Goal: Task Accomplishment & Management: Complete application form

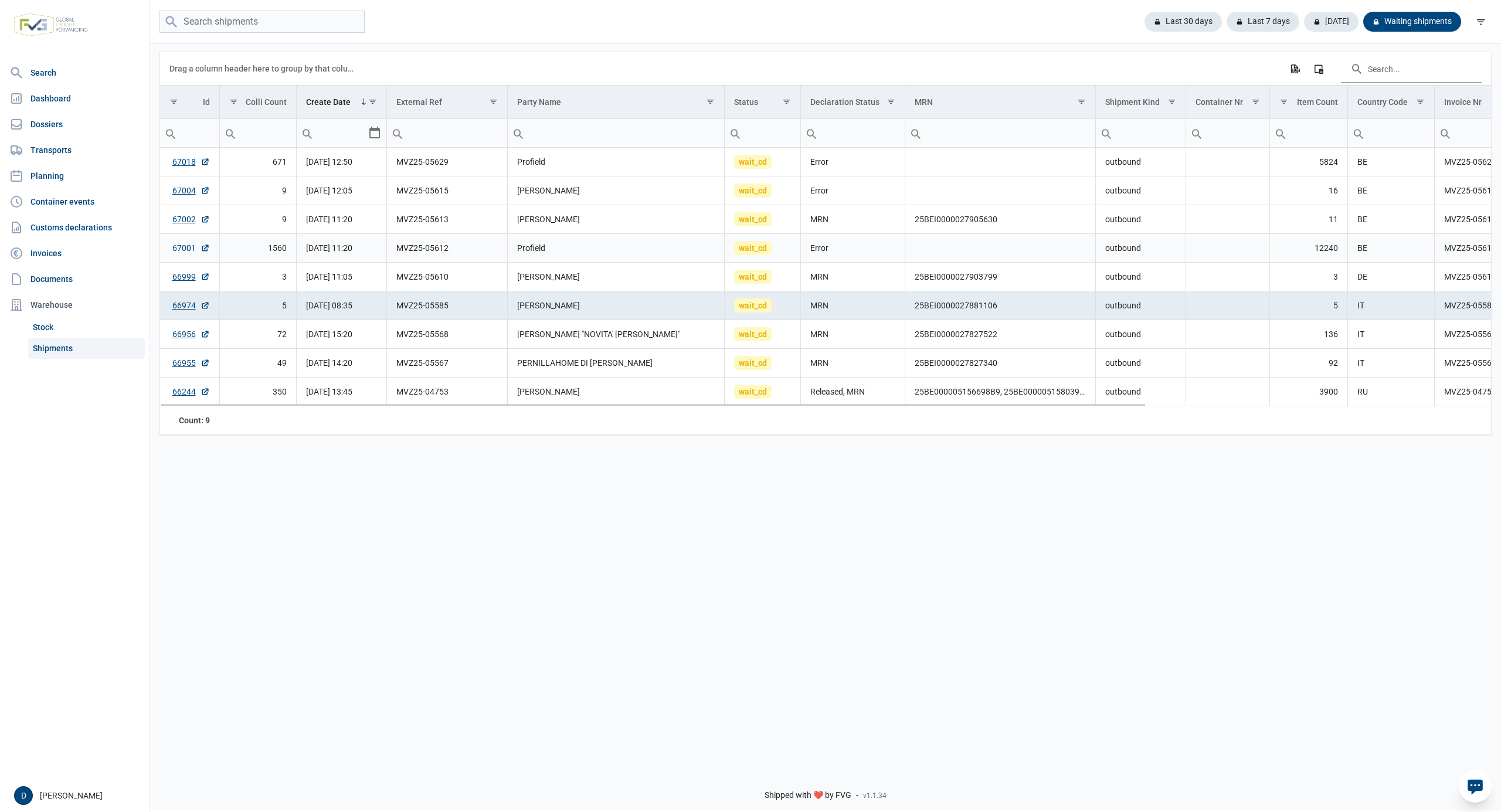
click at [188, 245] on link "67001" at bounding box center [192, 248] width 38 height 11
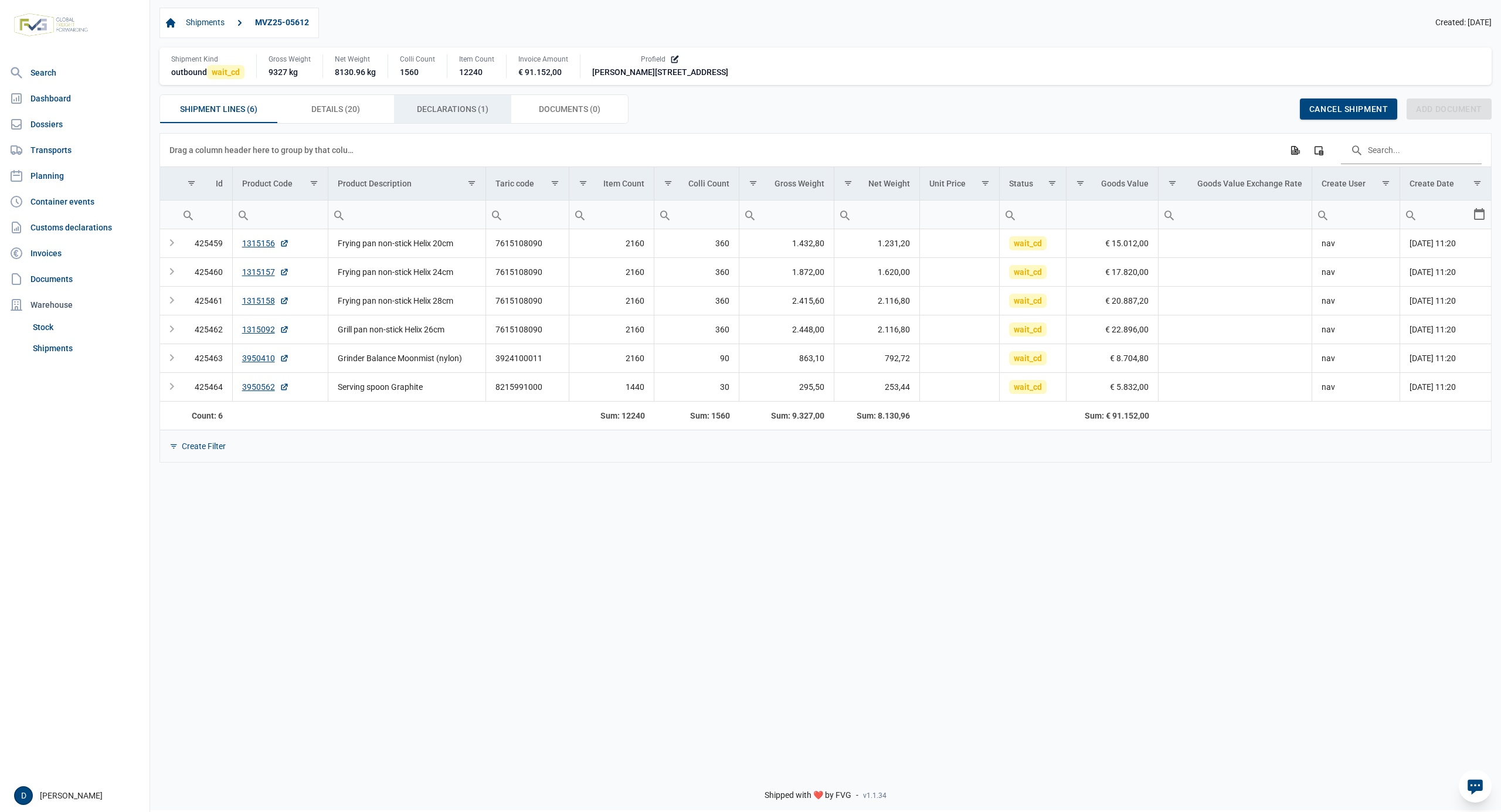
click at [454, 112] on span "Declarations (1) Declarations (1)" at bounding box center [453, 109] width 71 height 14
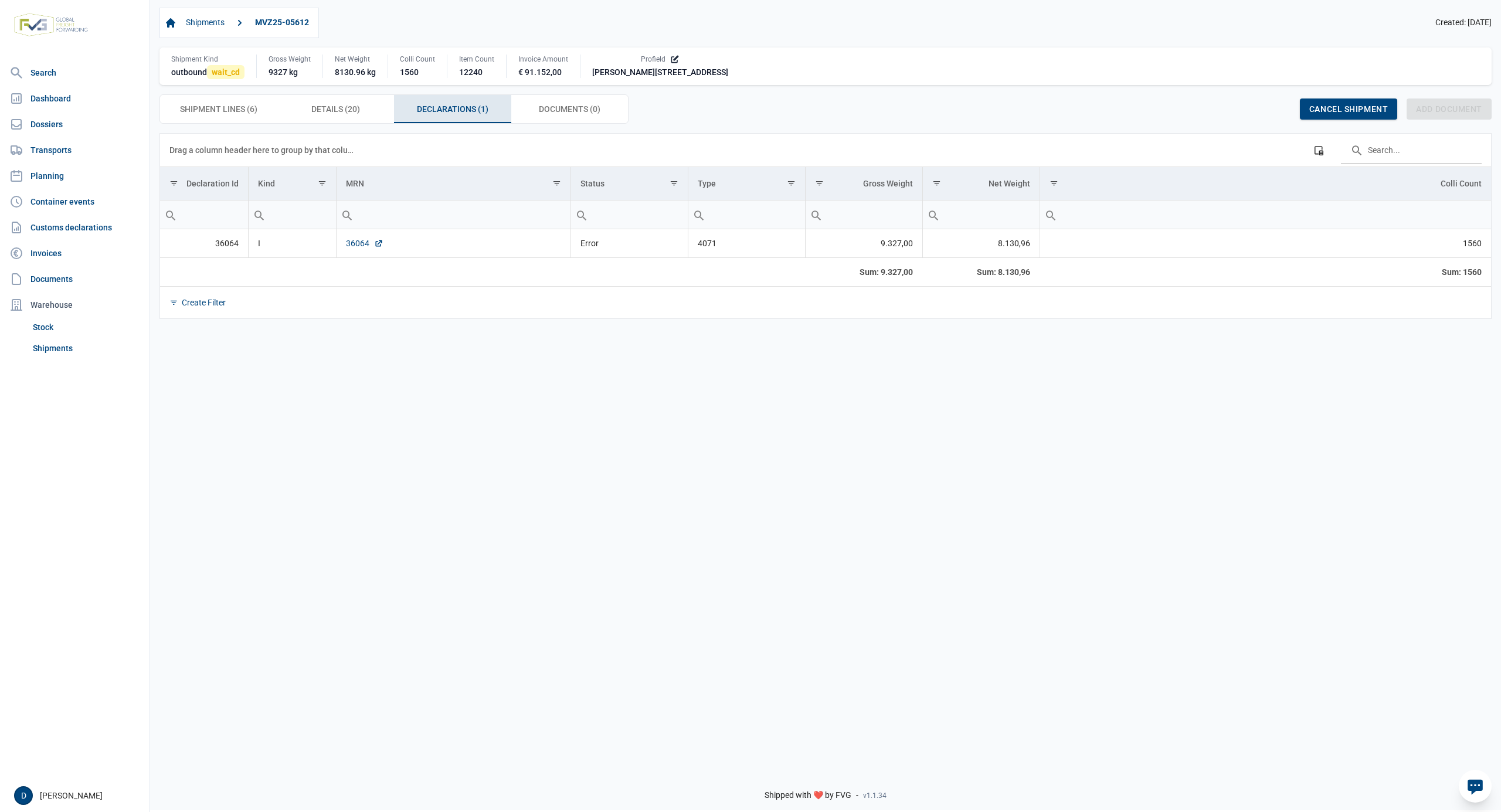
click at [350, 244] on link "36064" at bounding box center [364, 243] width 38 height 11
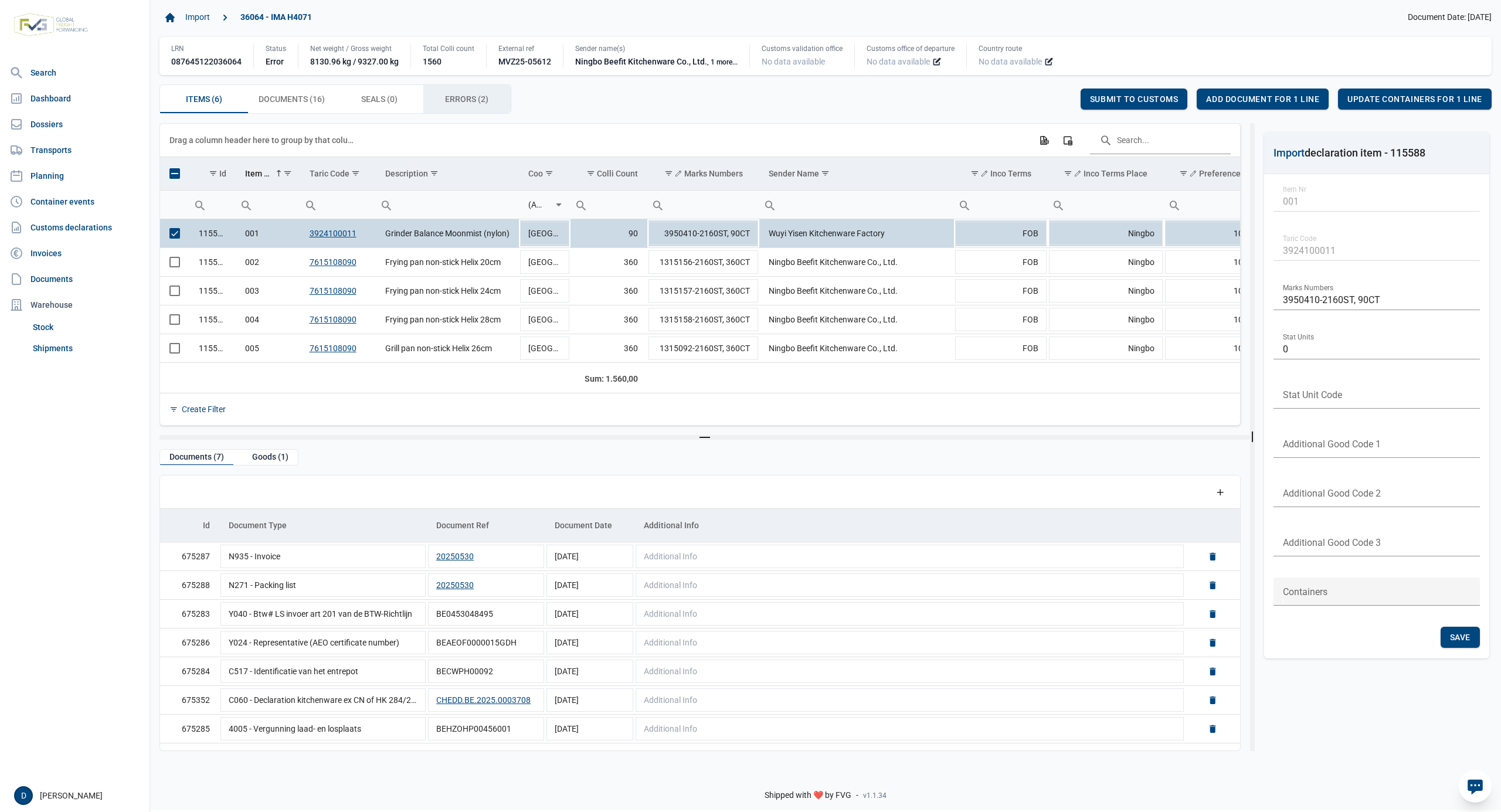
click at [462, 96] on span "Errors (2) Errors (2)" at bounding box center [467, 99] width 43 height 14
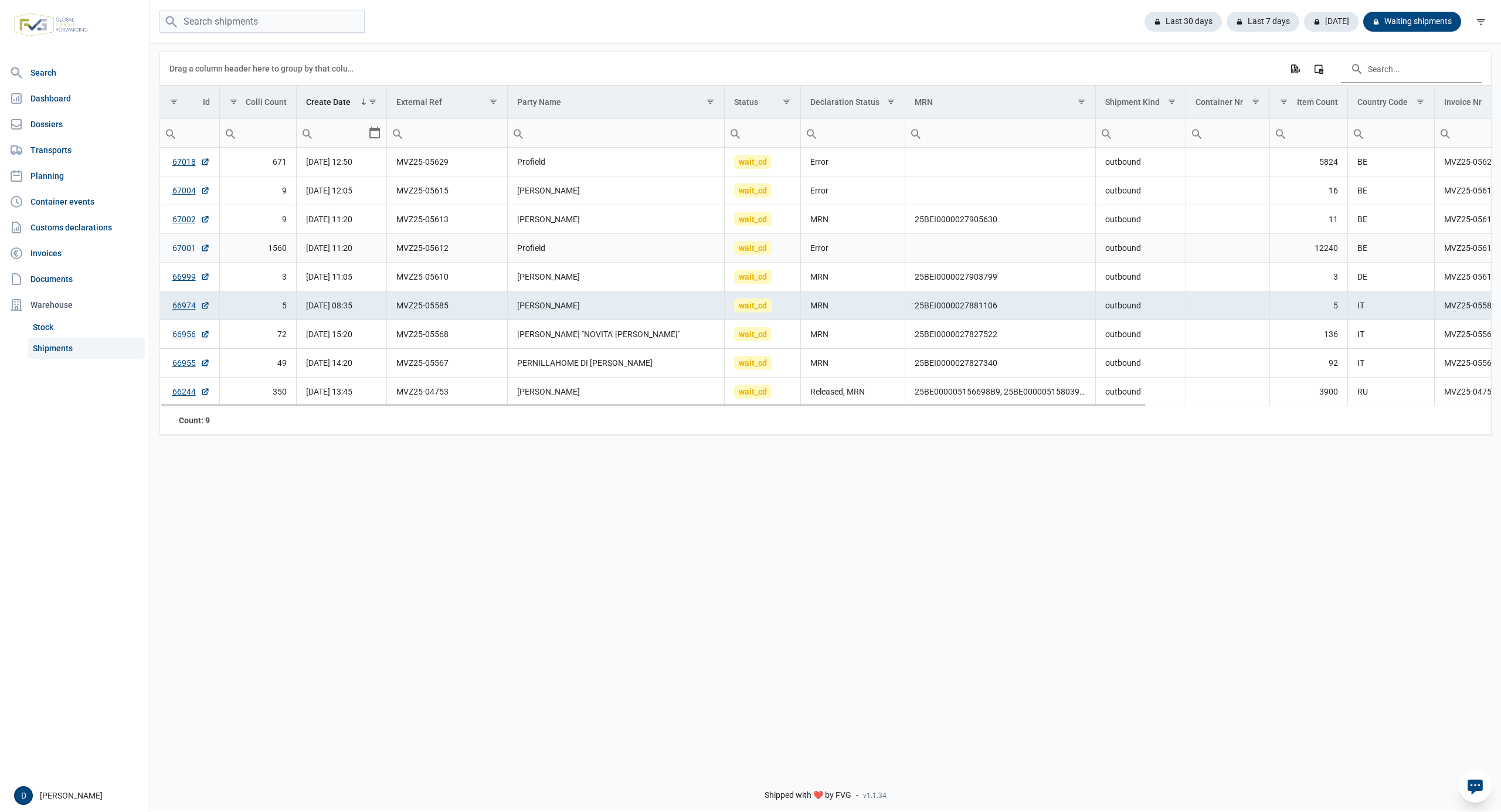
click at [182, 249] on link "67001" at bounding box center [192, 248] width 38 height 11
click at [189, 188] on link "67004" at bounding box center [192, 191] width 38 height 11
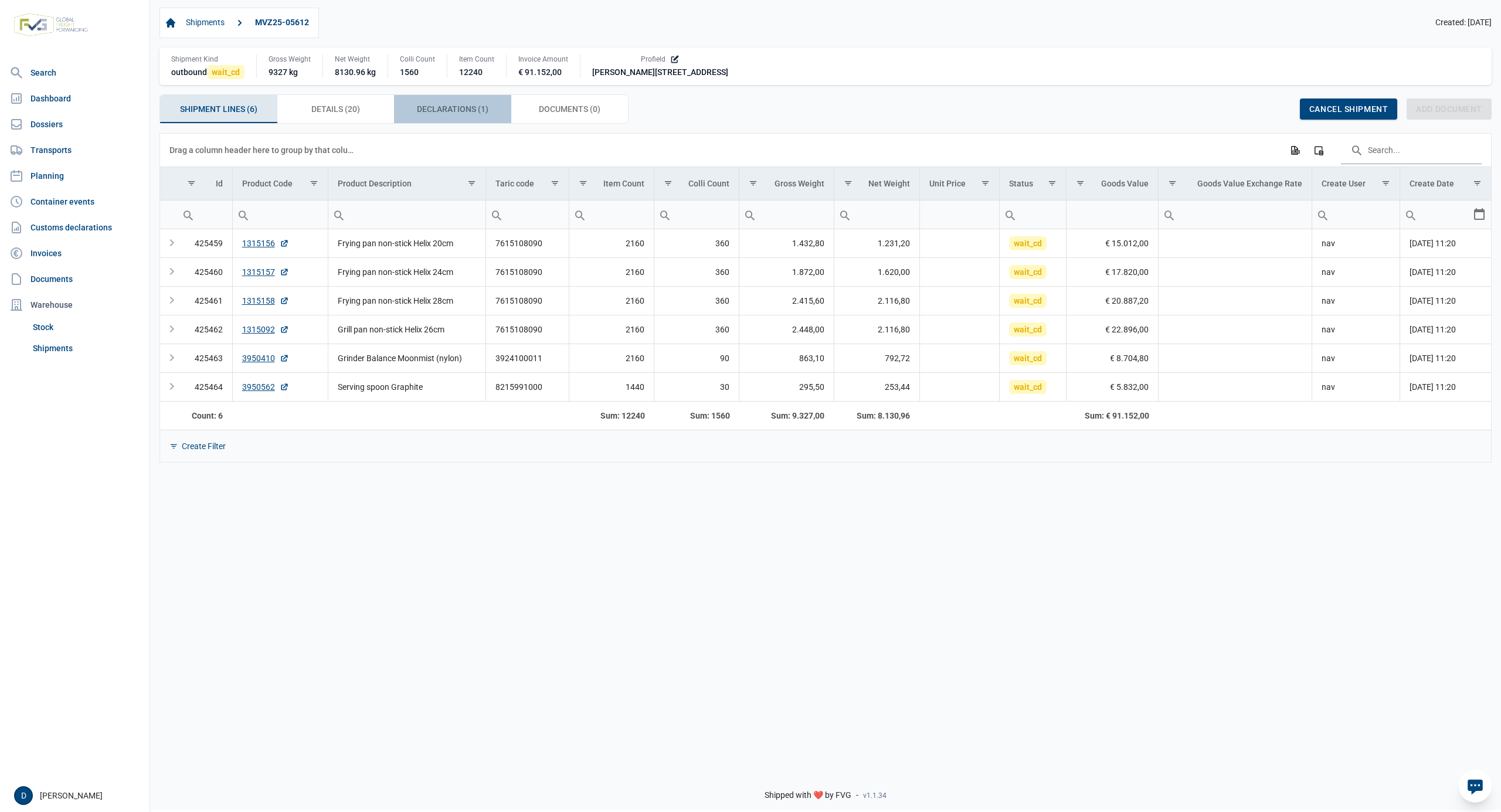
click at [407, 110] on div "Declarations (1) Declarations (1)" at bounding box center [453, 109] width 117 height 28
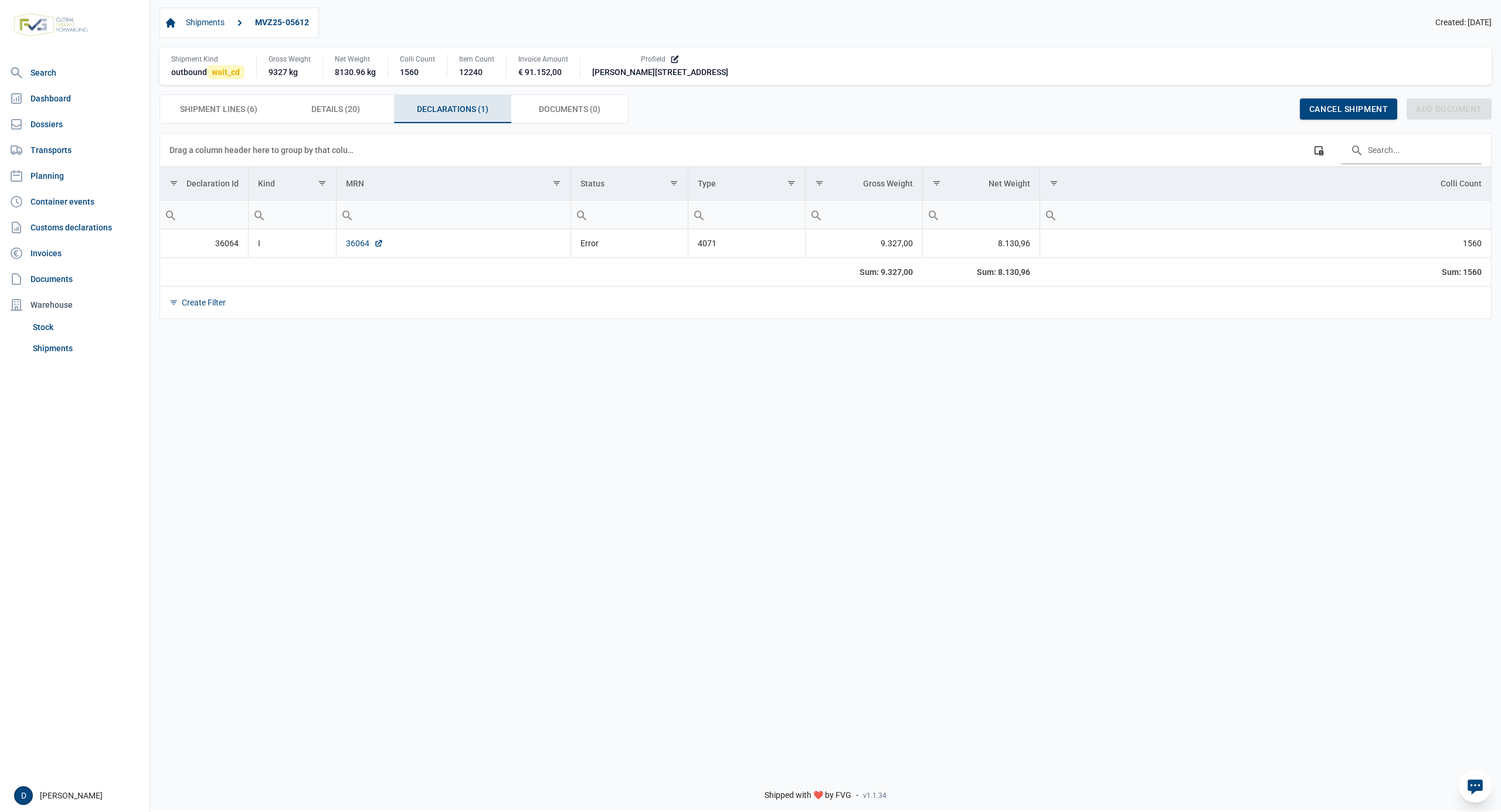
click at [355, 245] on link "36064" at bounding box center [364, 243] width 38 height 11
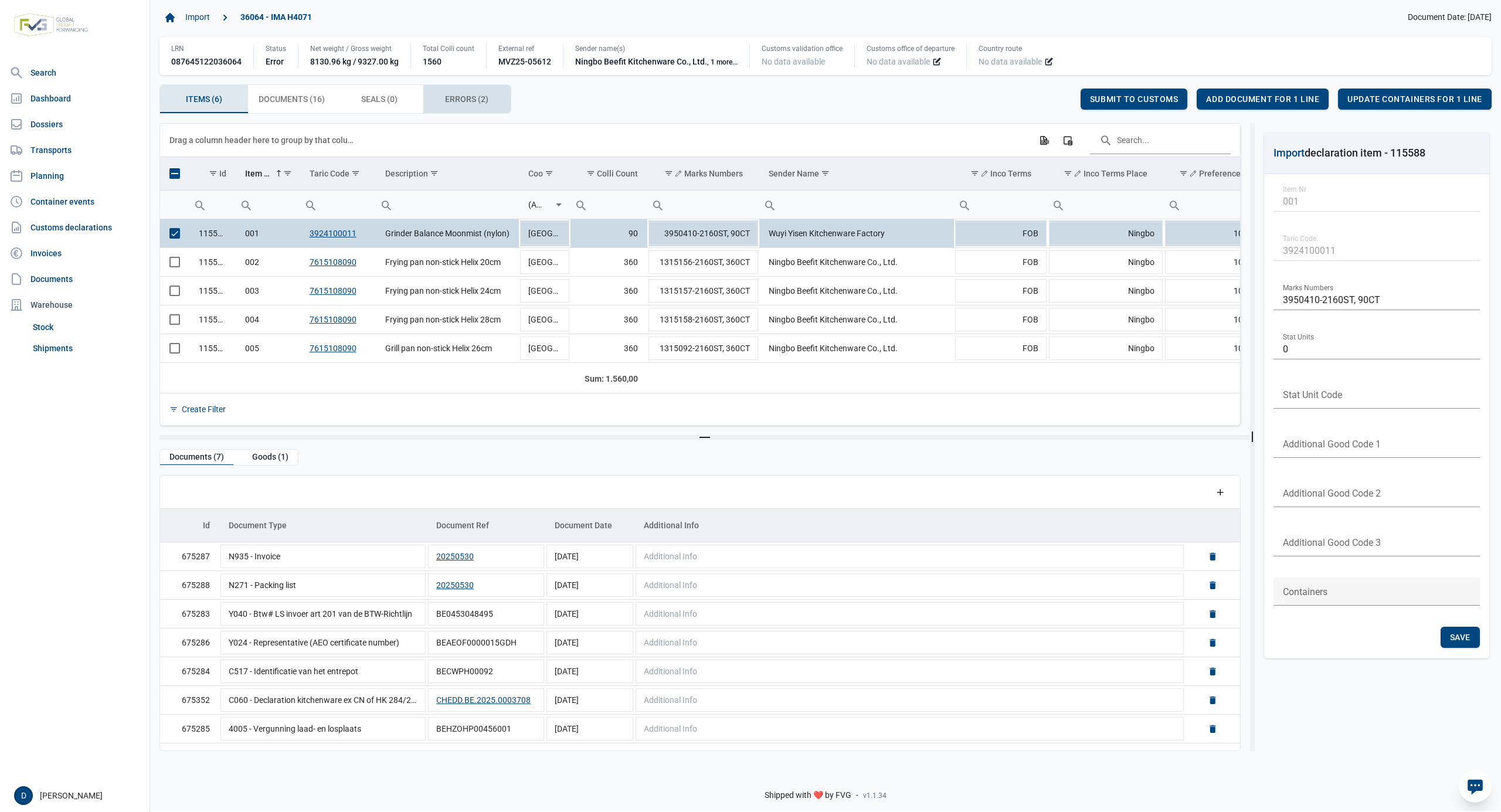
click at [458, 97] on span "Errors (2) Errors (2)" at bounding box center [467, 99] width 43 height 14
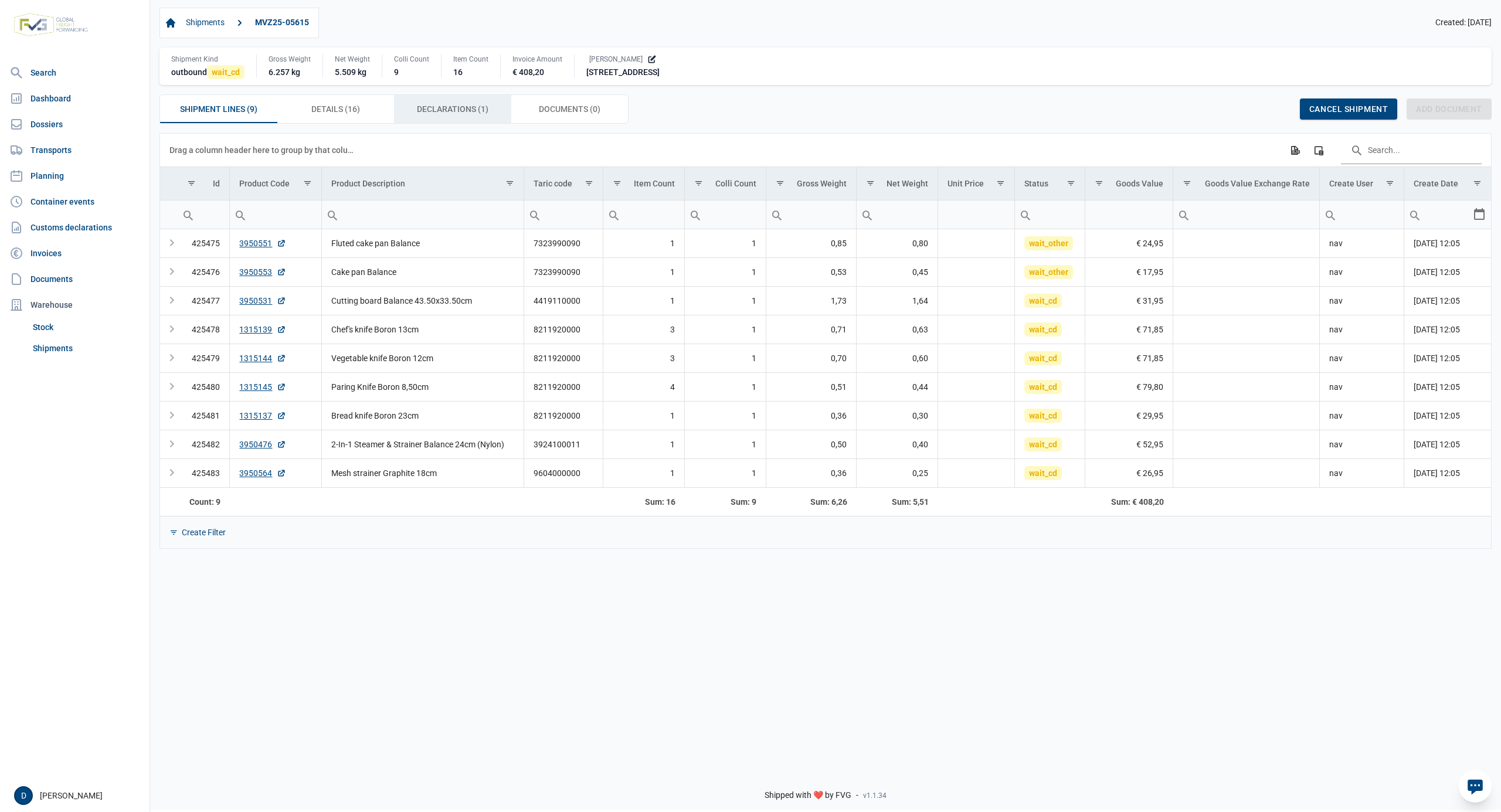
click at [478, 109] on span "Declarations (1) Declarations (1)" at bounding box center [453, 109] width 71 height 14
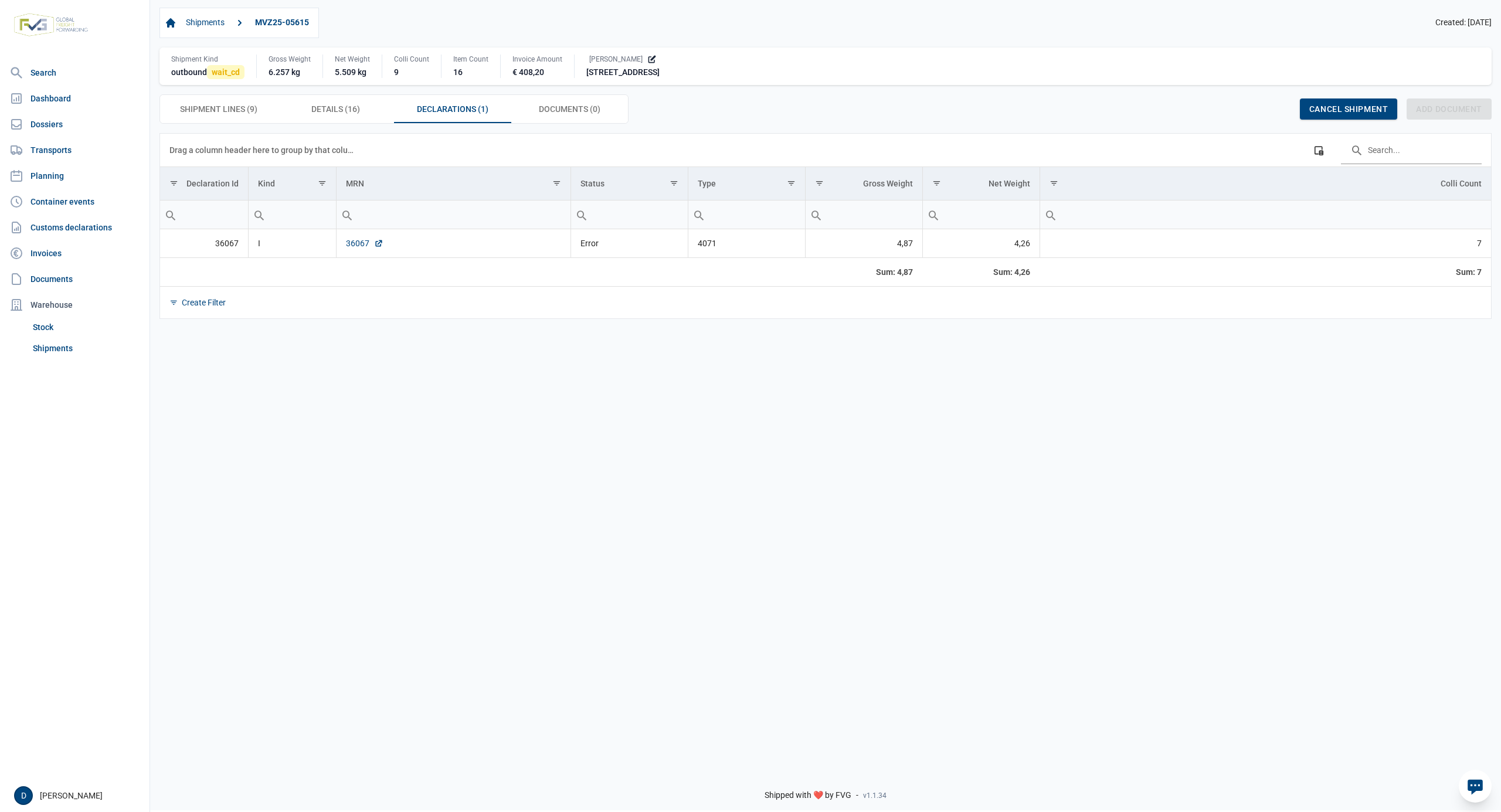
click at [354, 249] on link "36067" at bounding box center [364, 243] width 38 height 11
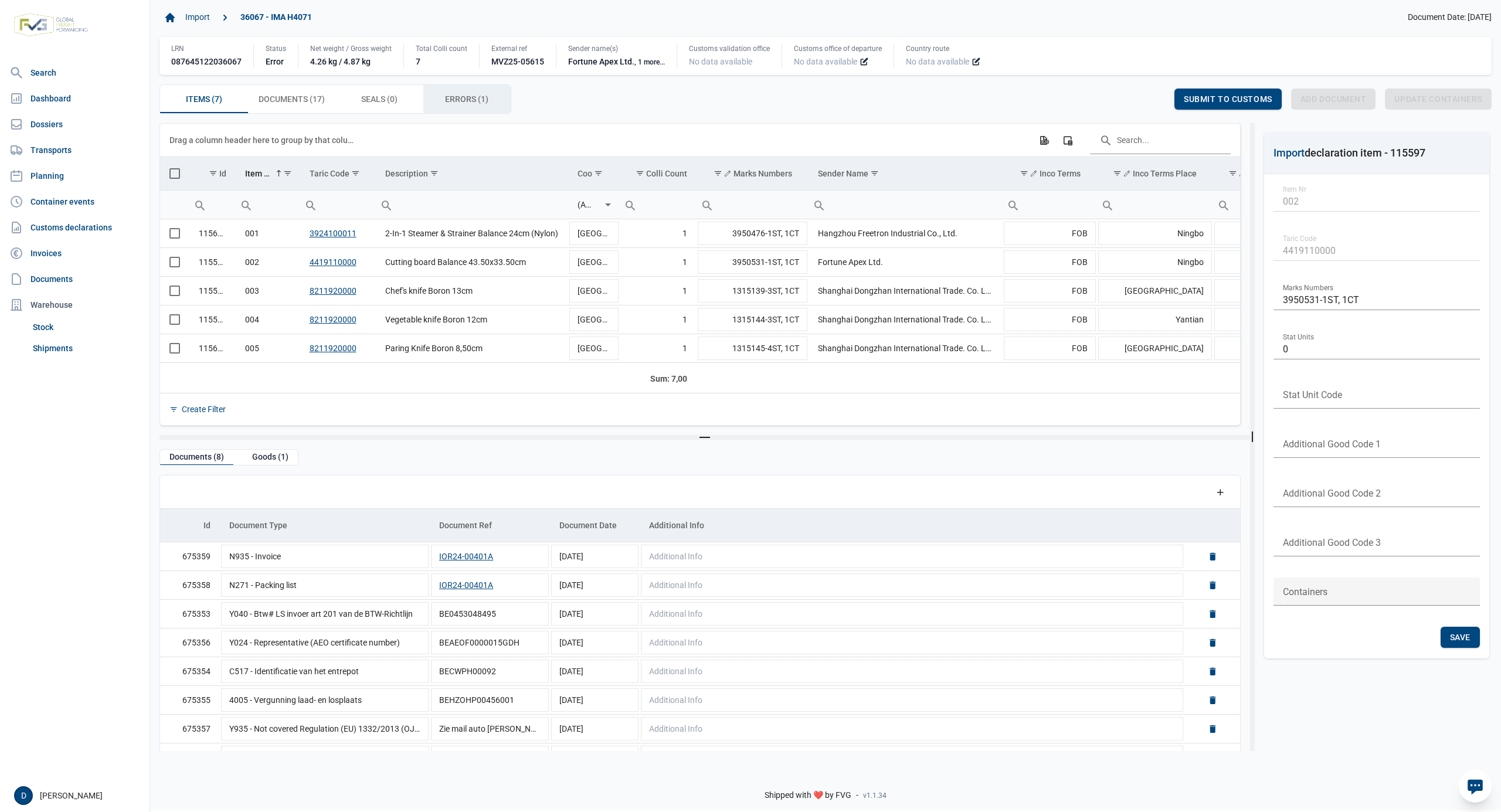
click at [472, 97] on span "Errors (1) Errors (1)" at bounding box center [467, 99] width 43 height 14
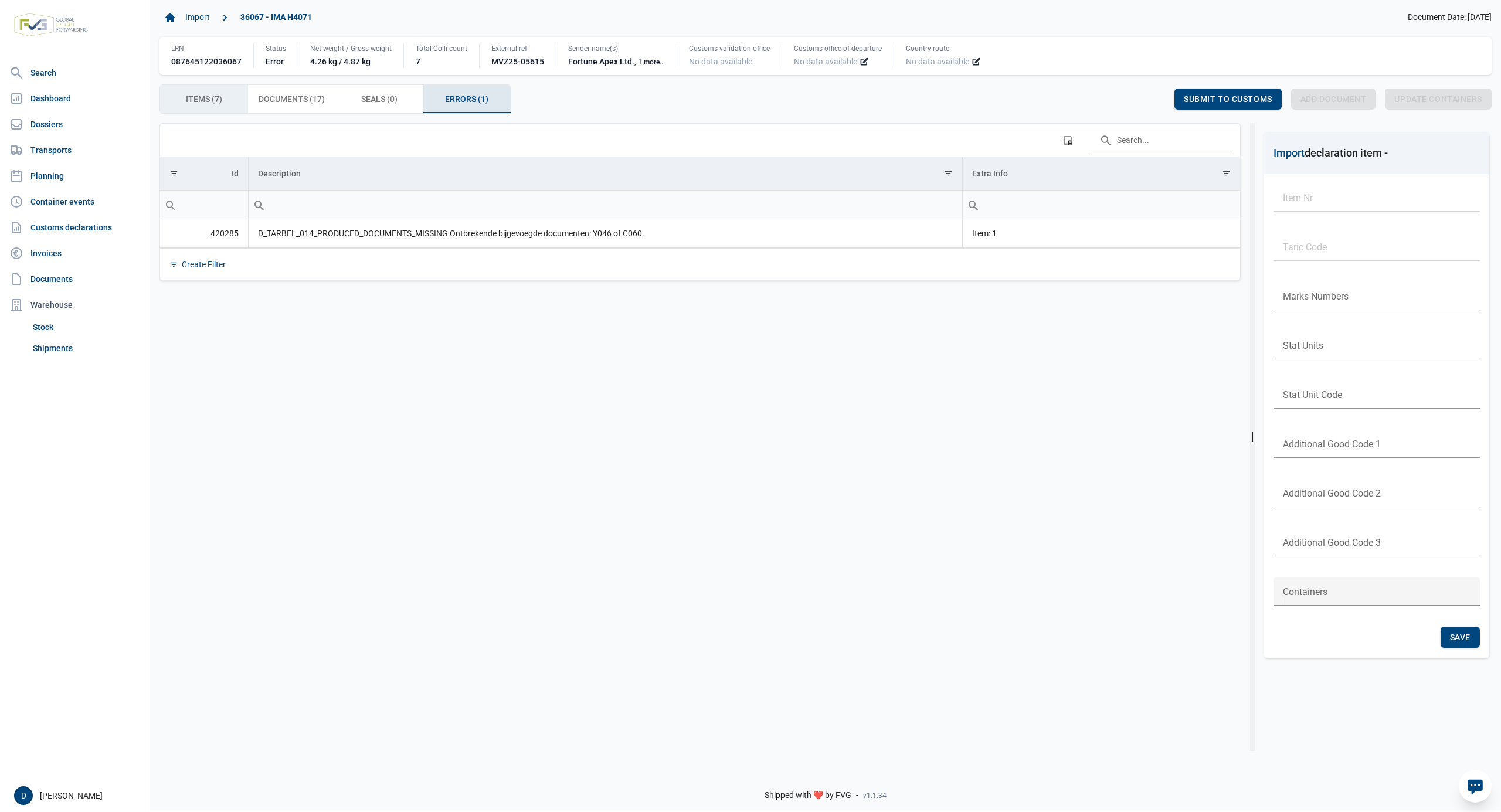
click at [198, 98] on span "Items (7) Items (7)" at bounding box center [204, 99] width 37 height 14
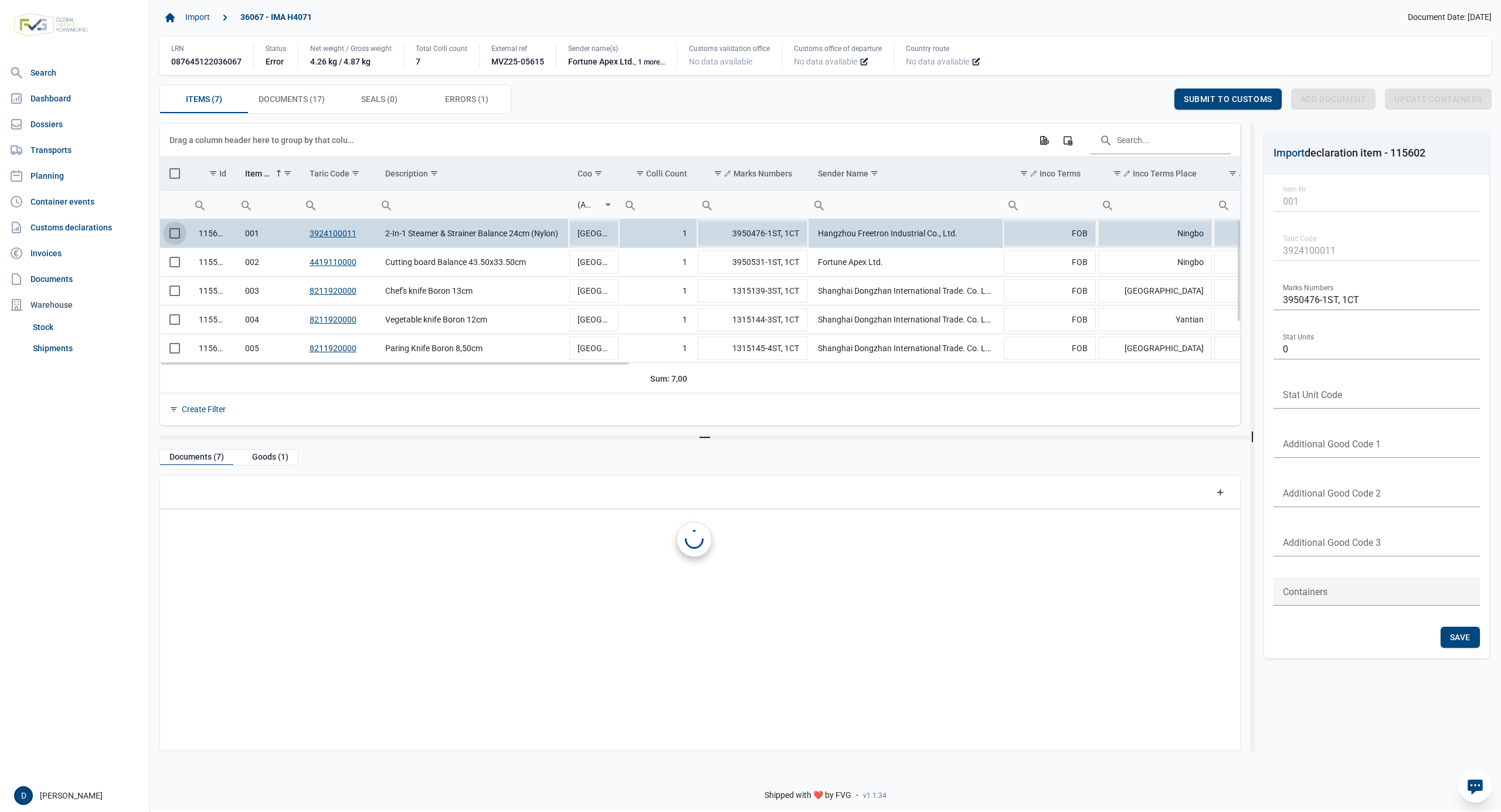
click at [179, 237] on span "Select row" at bounding box center [174, 233] width 10 height 10
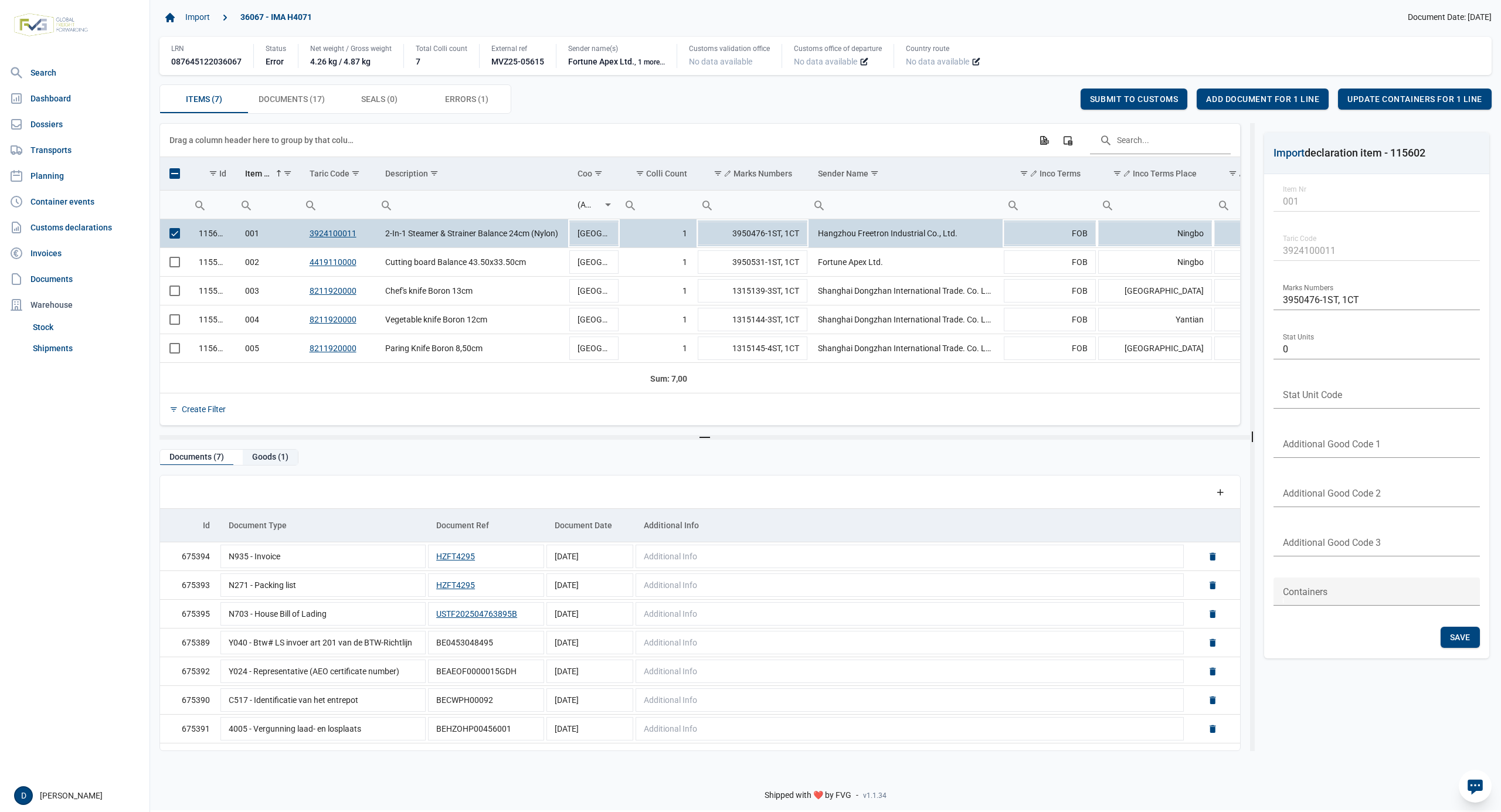
click at [263, 452] on div "Goods (1)" at bounding box center [270, 457] width 55 height 16
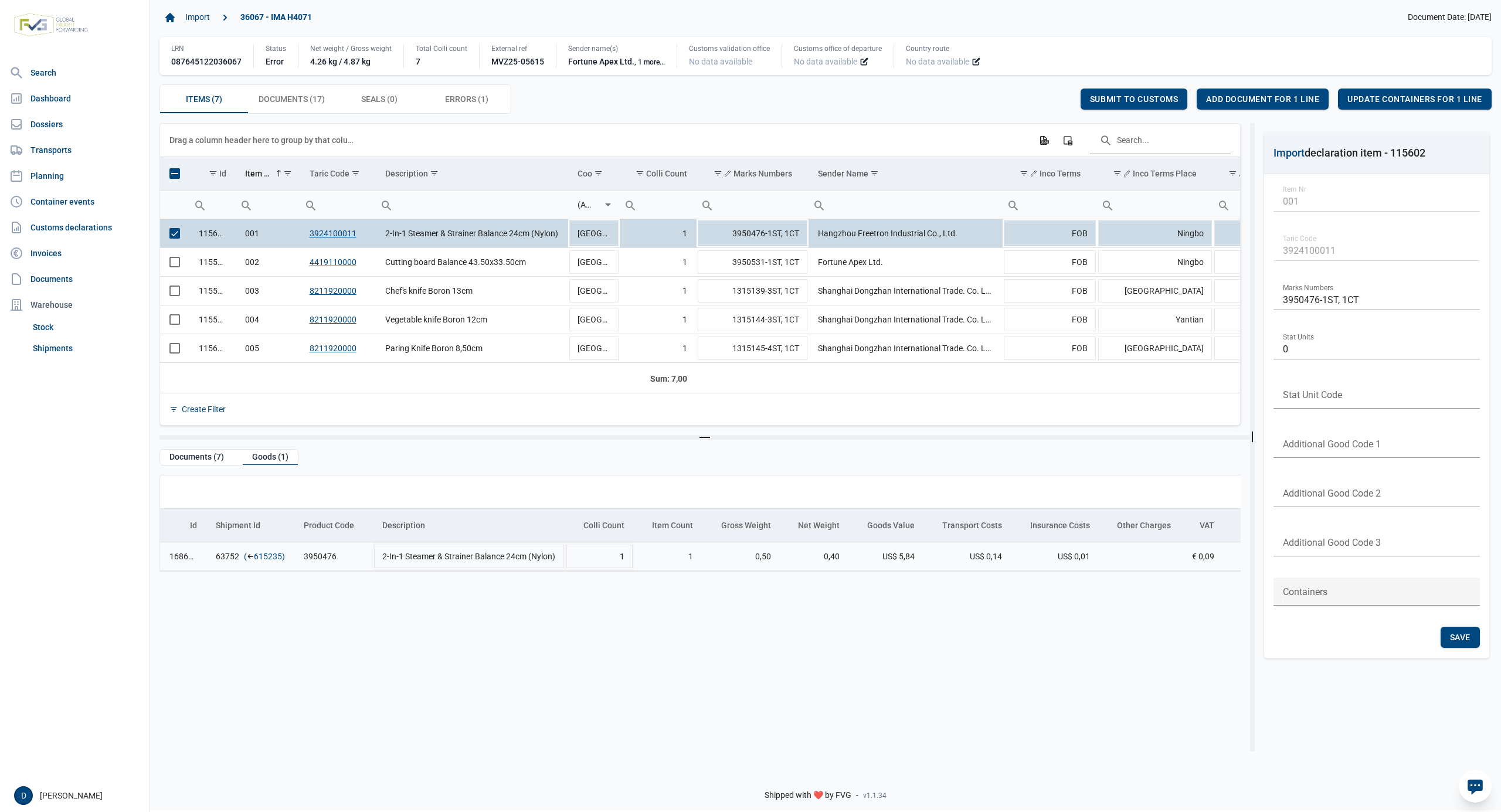
click at [264, 557] on link "615235" at bounding box center [268, 556] width 28 height 11
click at [1239, 98] on span "Add document for 1 line" at bounding box center [1262, 100] width 114 height 9
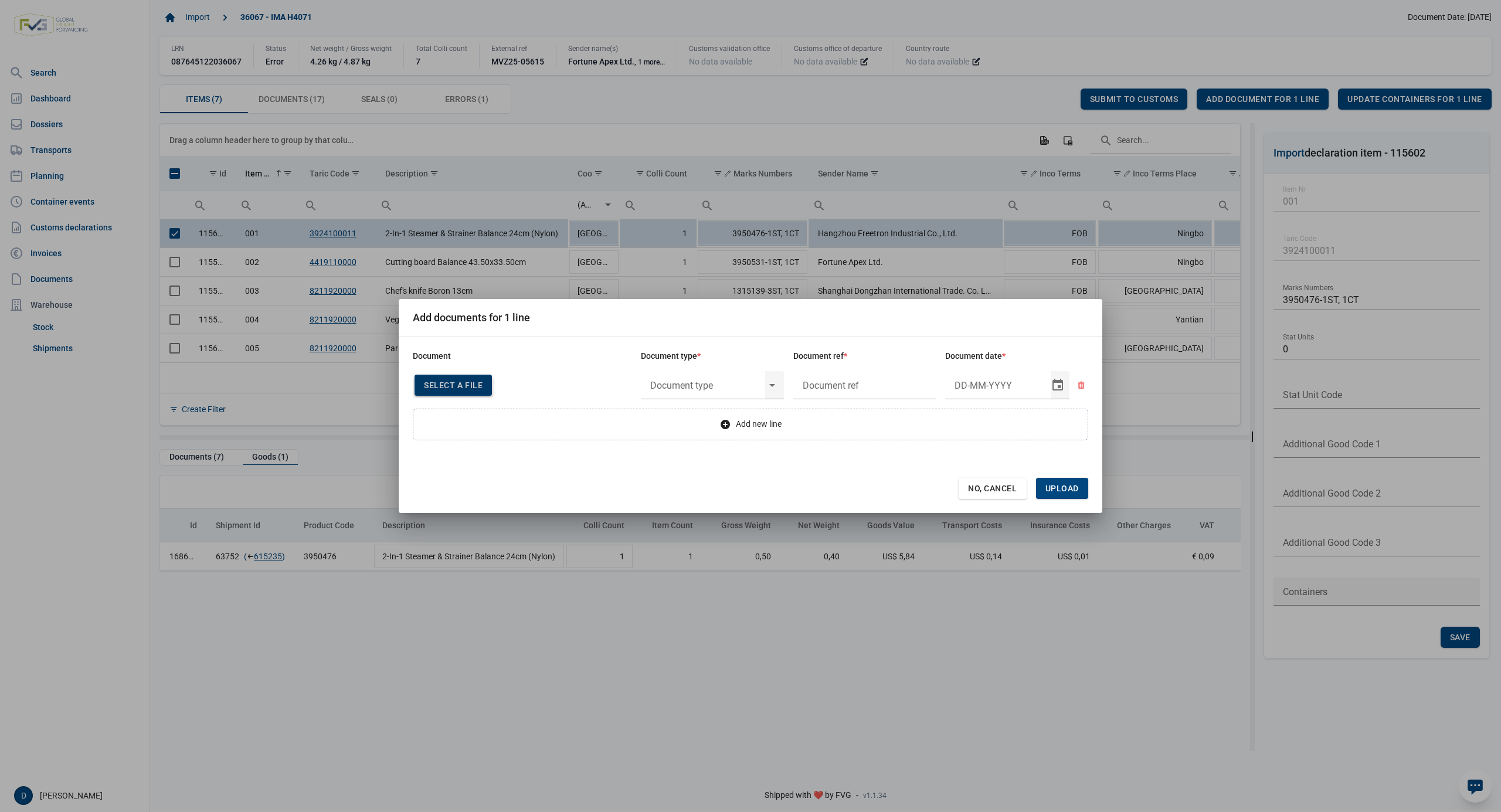
click at [463, 386] on span "Select a file" at bounding box center [453, 385] width 58 height 9
type input "CHEDD.BE.2025.0002166"
click at [723, 388] on input "text" at bounding box center [703, 385] width 124 height 30
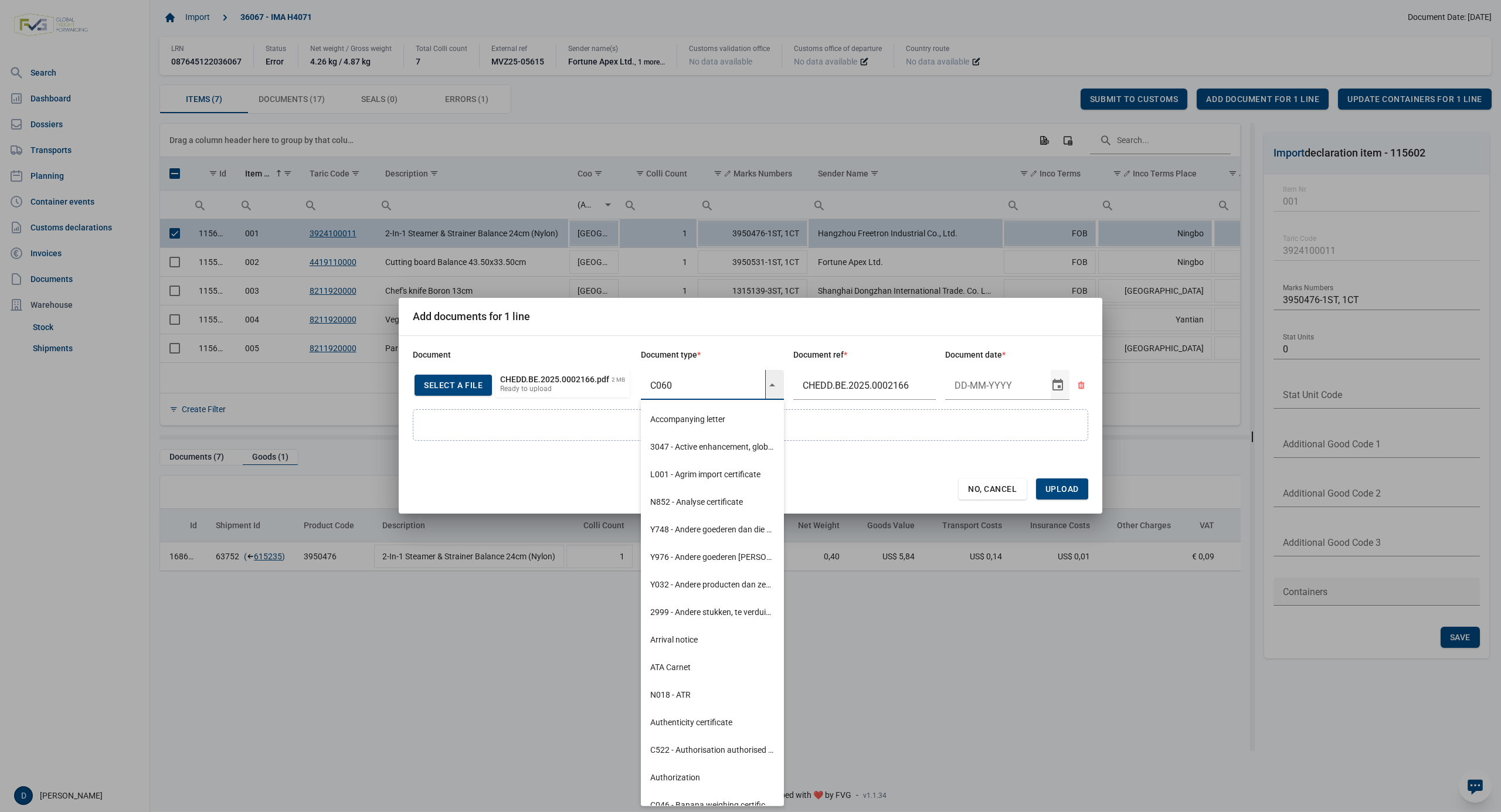
type input "C060"
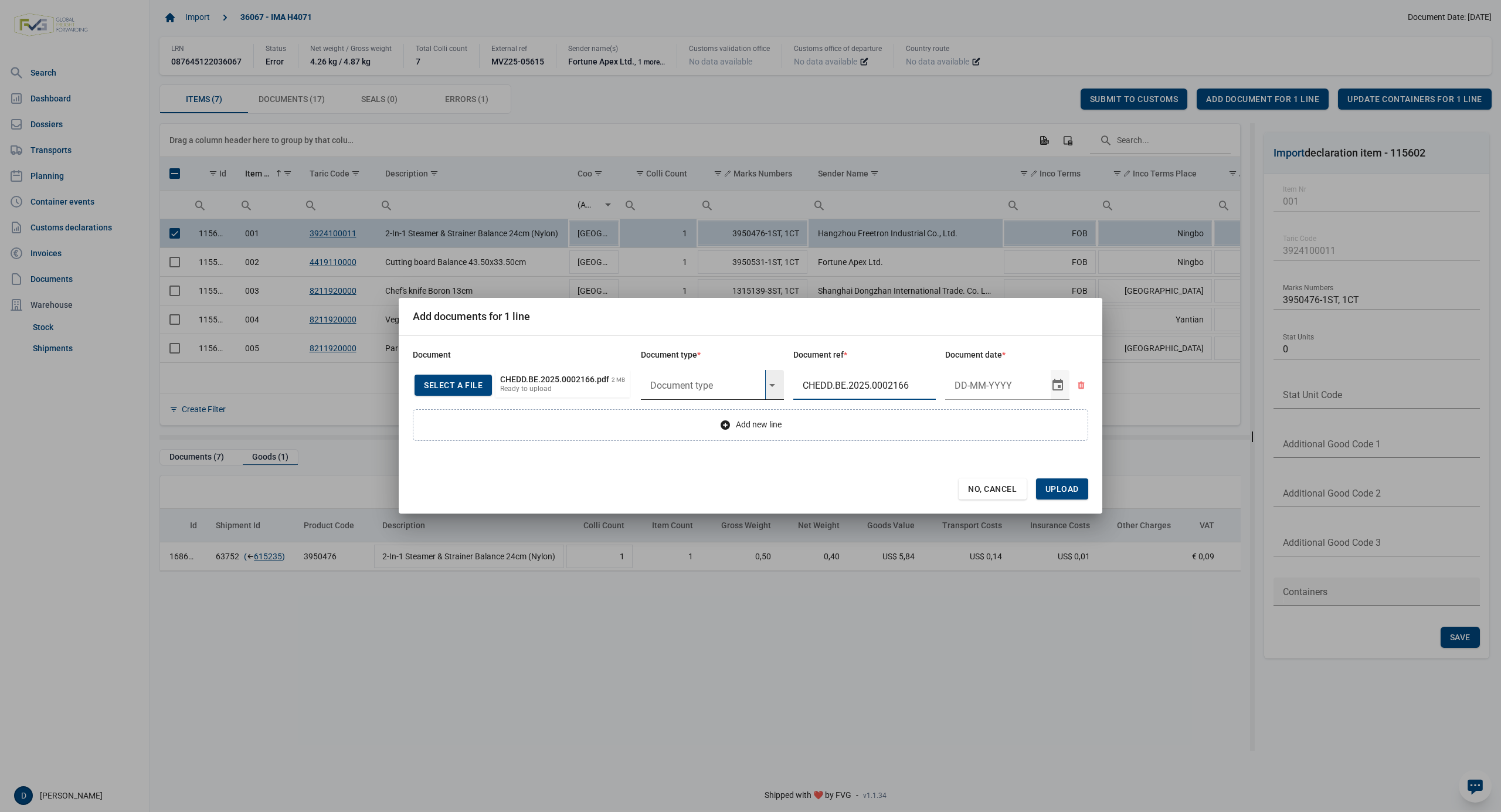
click at [680, 387] on input "text" at bounding box center [703, 385] width 124 height 30
click at [698, 422] on div "C060 - Declaration kitchenware ex CN of HK 284/2011" at bounding box center [712, 418] width 143 height 27
type input "C060 - Declaration kitchenware ex CN of HK 284/2011"
click at [963, 387] on input "Document date" at bounding box center [998, 385] width 105 height 30
type input "15-5-2025"
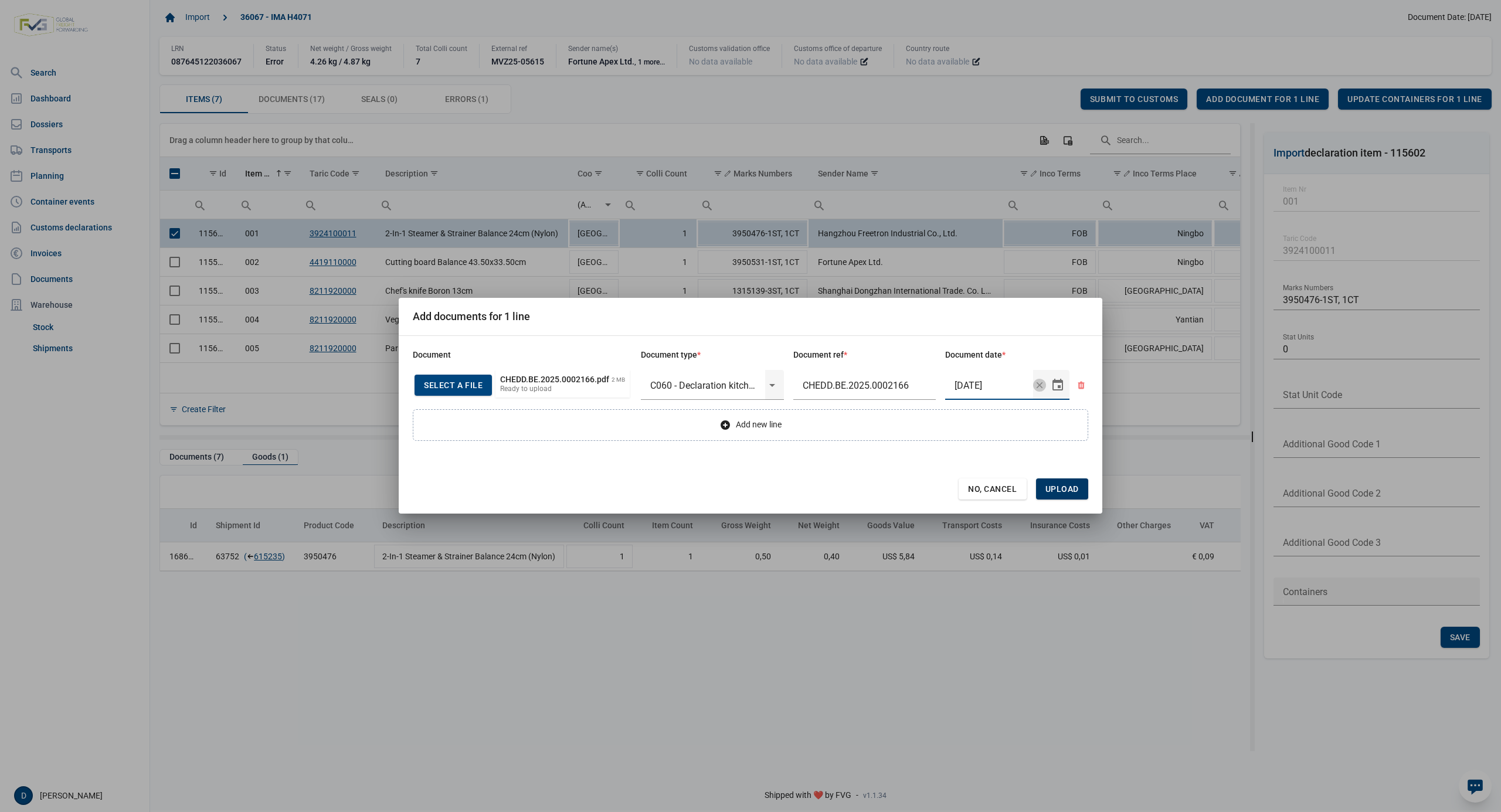
click at [1055, 486] on span "Upload" at bounding box center [1062, 489] width 34 height 9
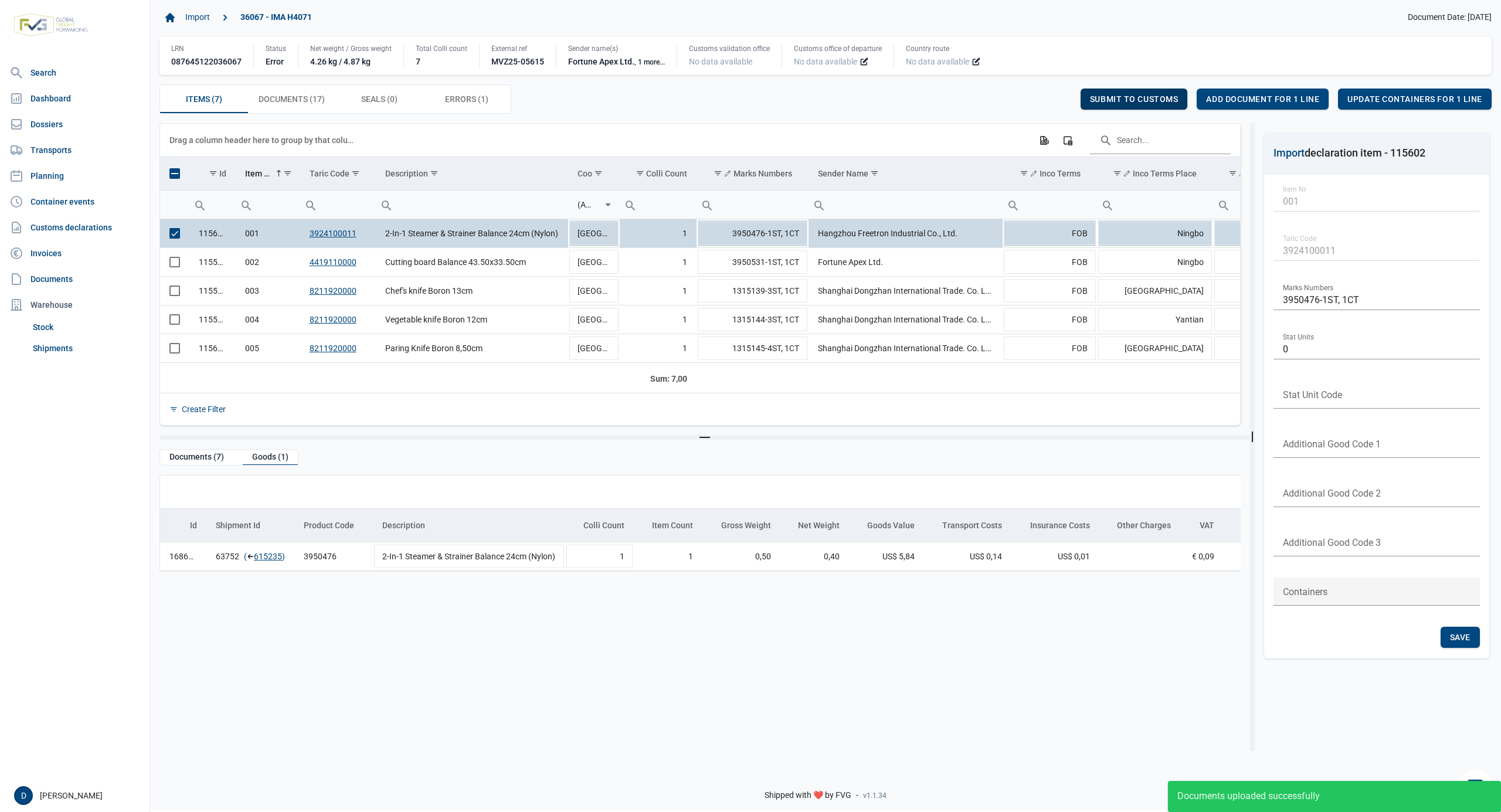
click at [1153, 99] on span "Submit to customs" at bounding box center [1135, 100] width 88 height 9
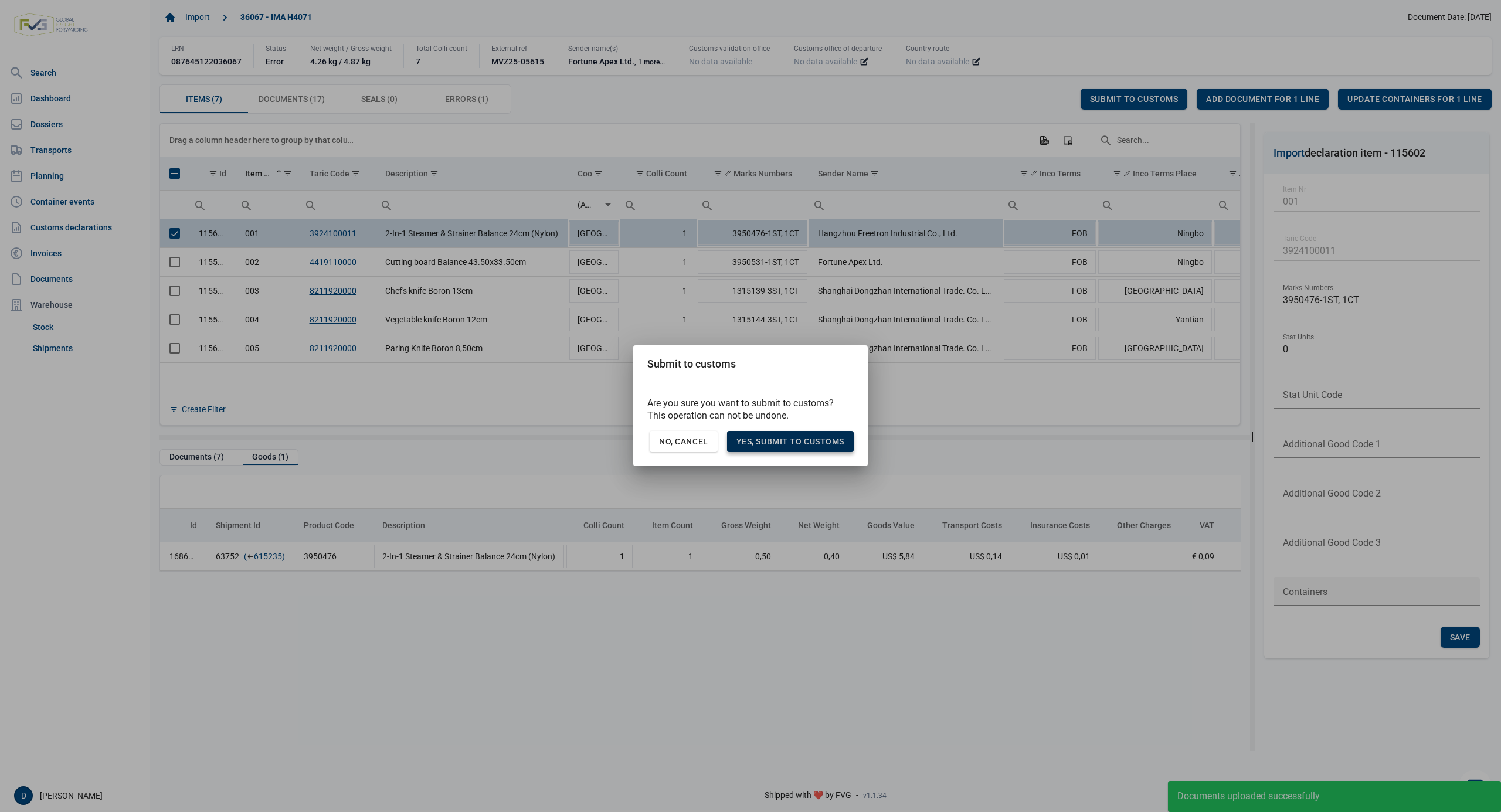
click at [778, 437] on span "Yes, Submit to customs" at bounding box center [790, 441] width 108 height 9
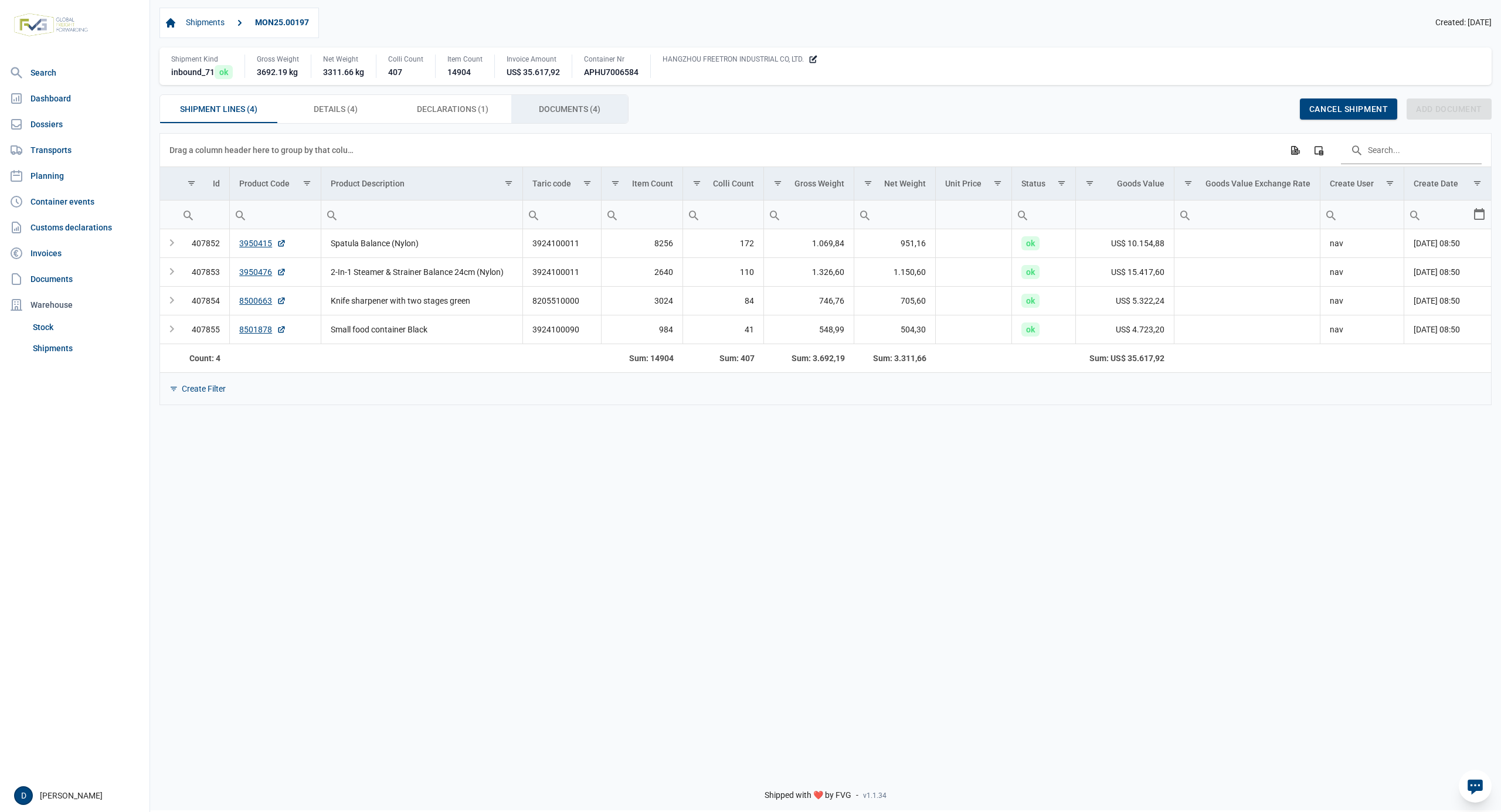
click at [554, 116] on span "Documents (4) Documents (4)" at bounding box center [570, 109] width 62 height 14
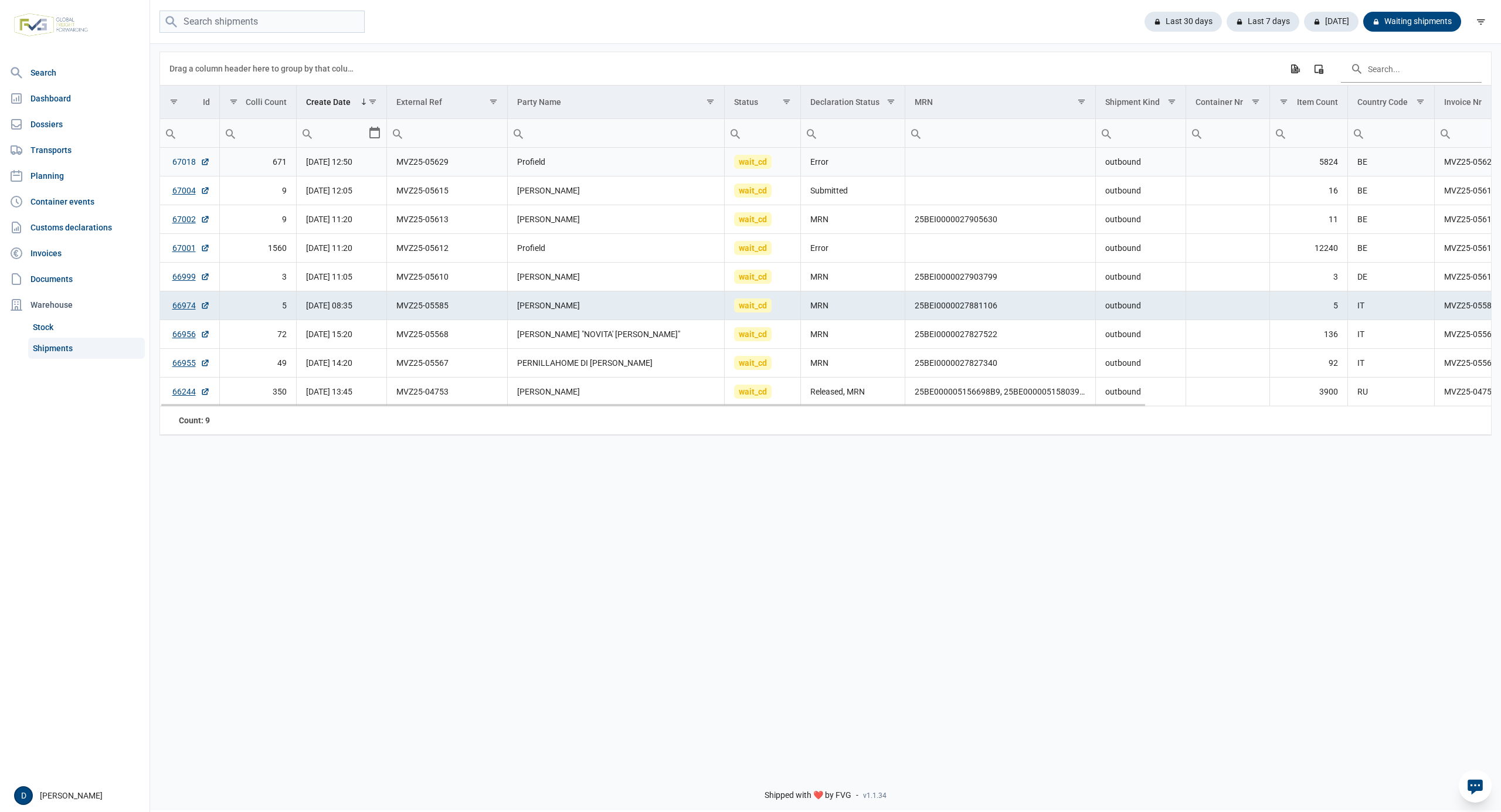
click at [175, 161] on link "67018" at bounding box center [192, 161] width 38 height 11
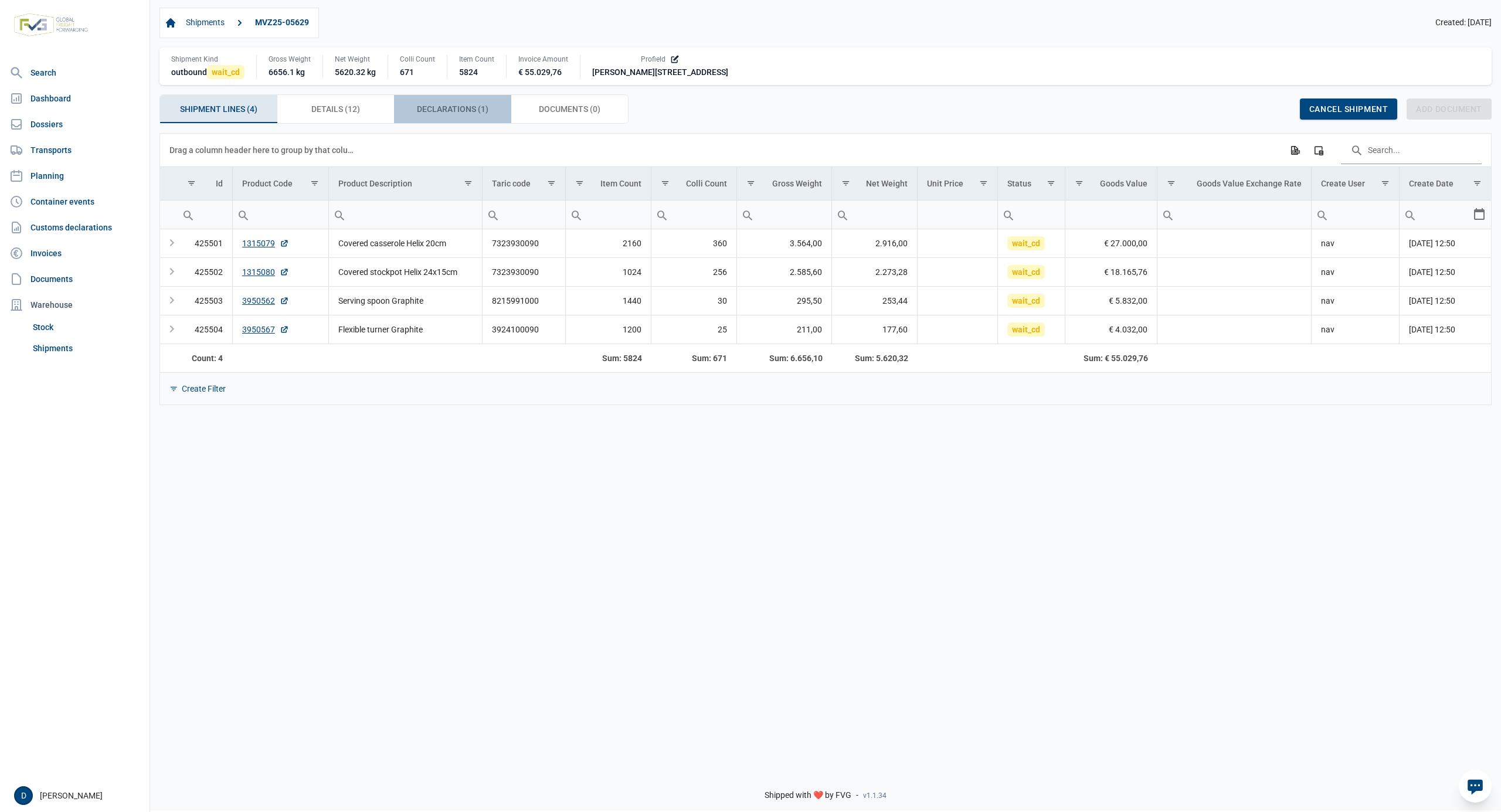
click at [449, 109] on span "Declarations (1) Declarations (1)" at bounding box center [453, 109] width 71 height 14
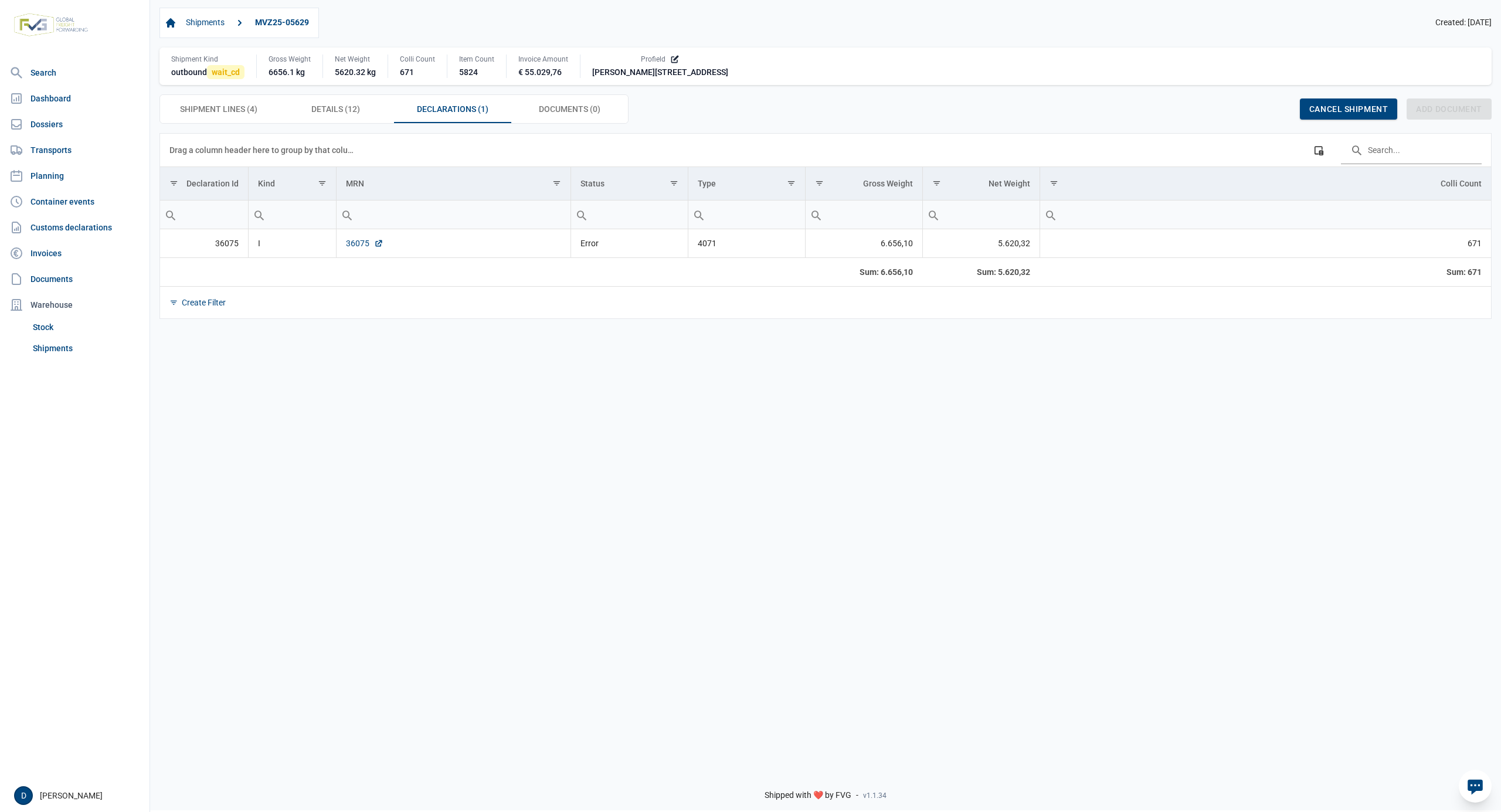
click at [358, 240] on link "36075" at bounding box center [364, 243] width 38 height 11
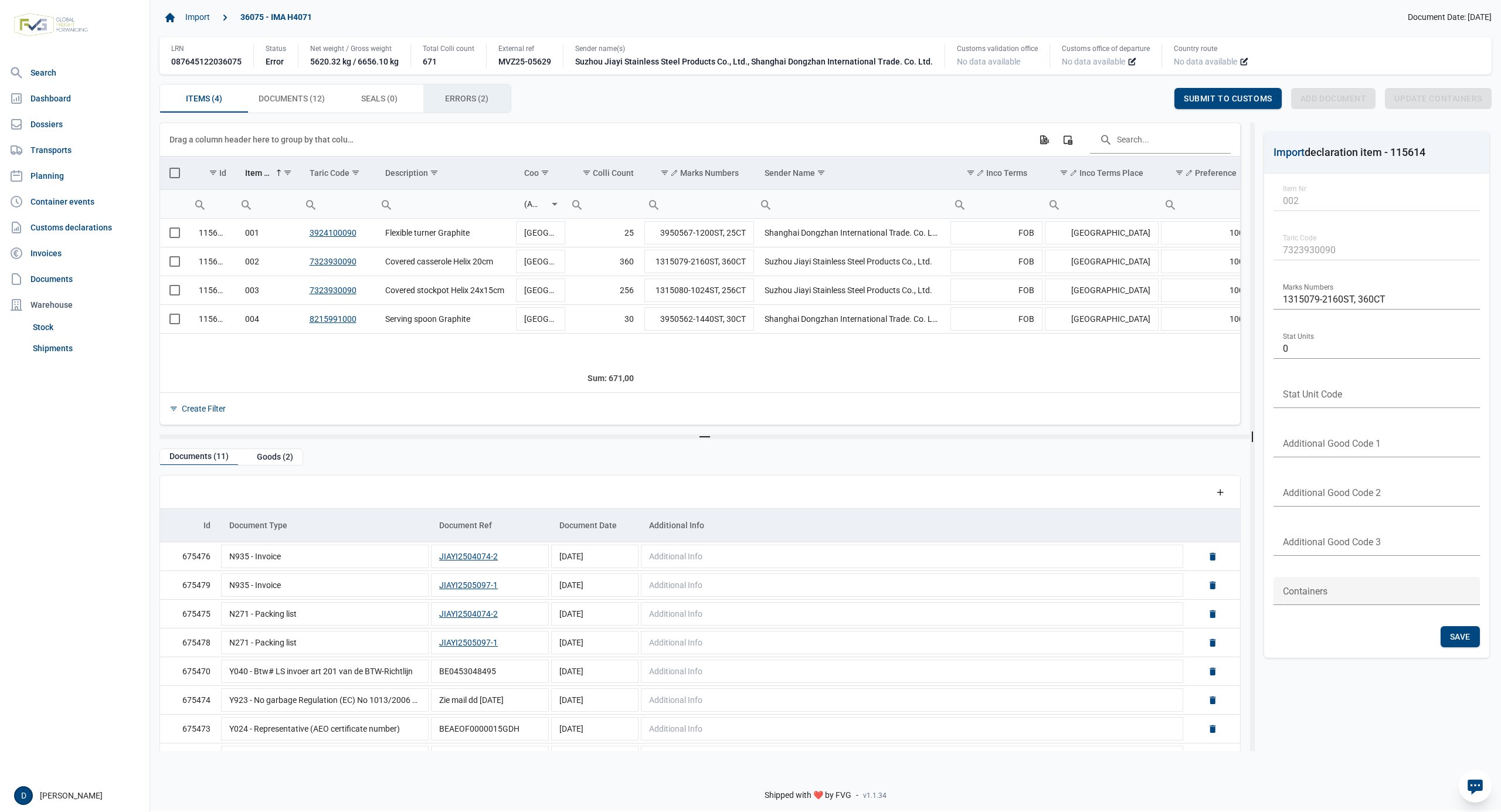
click at [446, 97] on span "Errors (2) Errors (2)" at bounding box center [467, 98] width 43 height 14
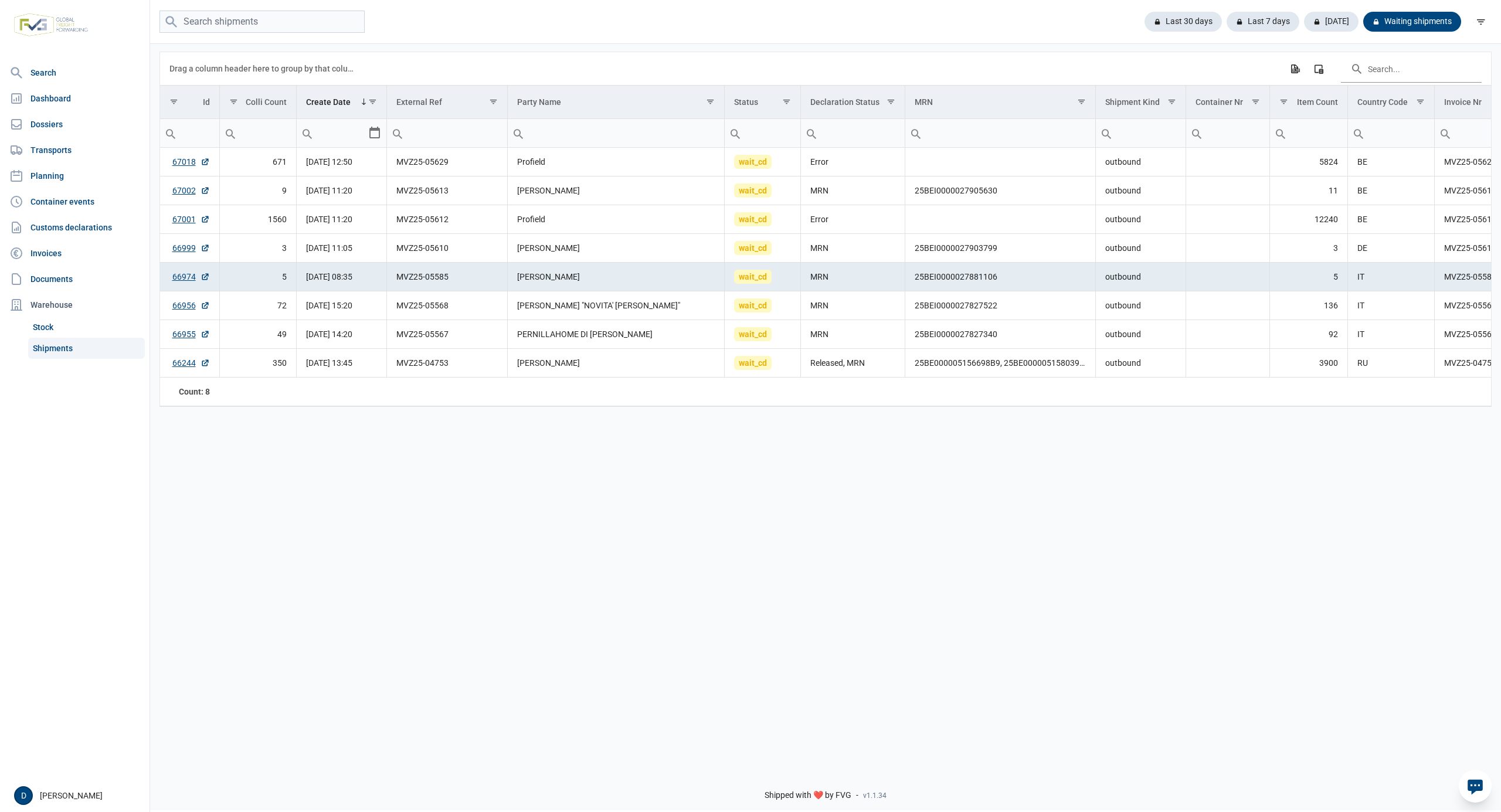
click at [66, 343] on link "Shipments" at bounding box center [86, 348] width 116 height 21
click at [174, 161] on link "67018" at bounding box center [192, 161] width 38 height 11
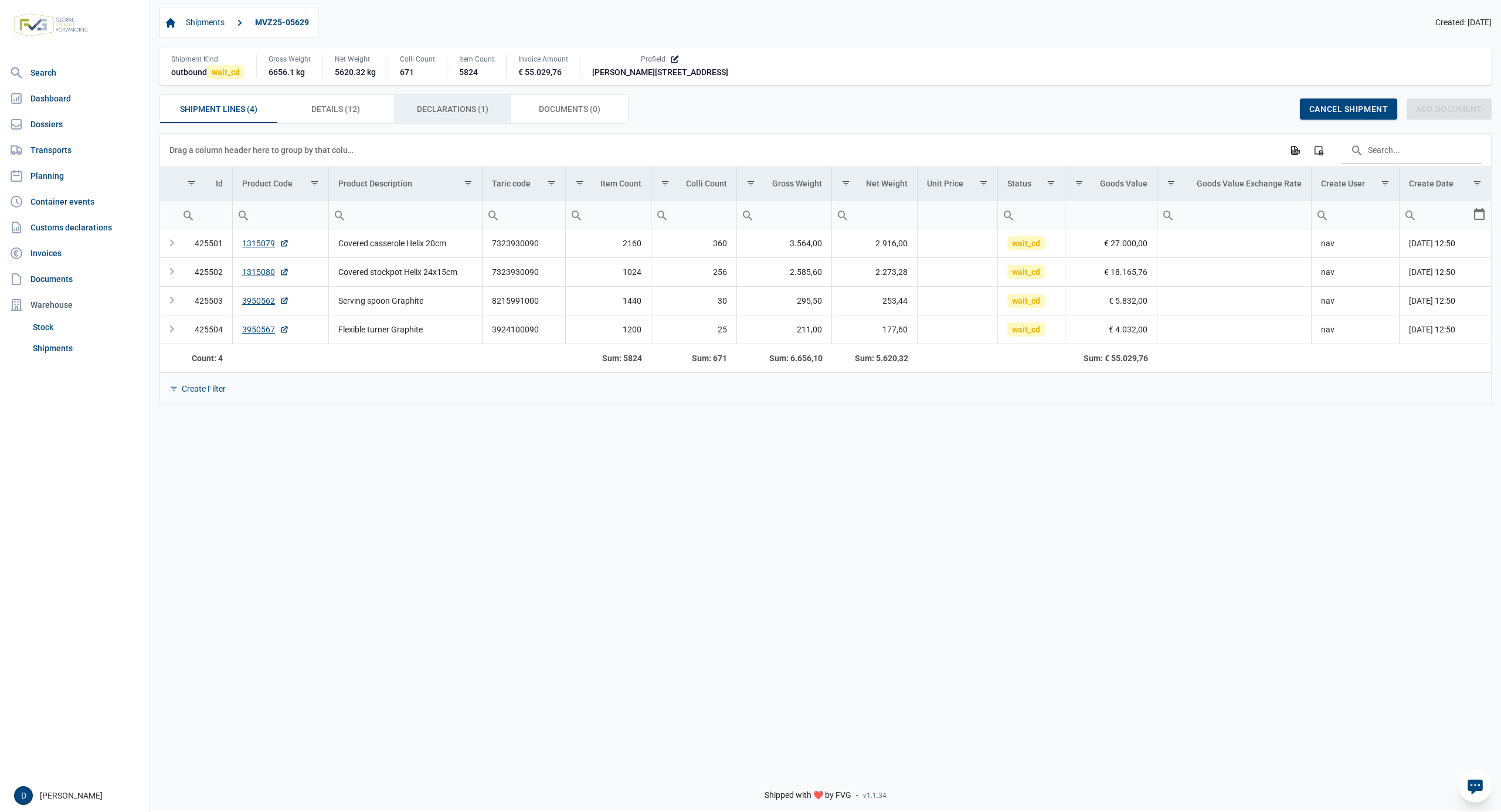
click at [437, 114] on span "Declarations (1) Declarations (1)" at bounding box center [453, 109] width 71 height 14
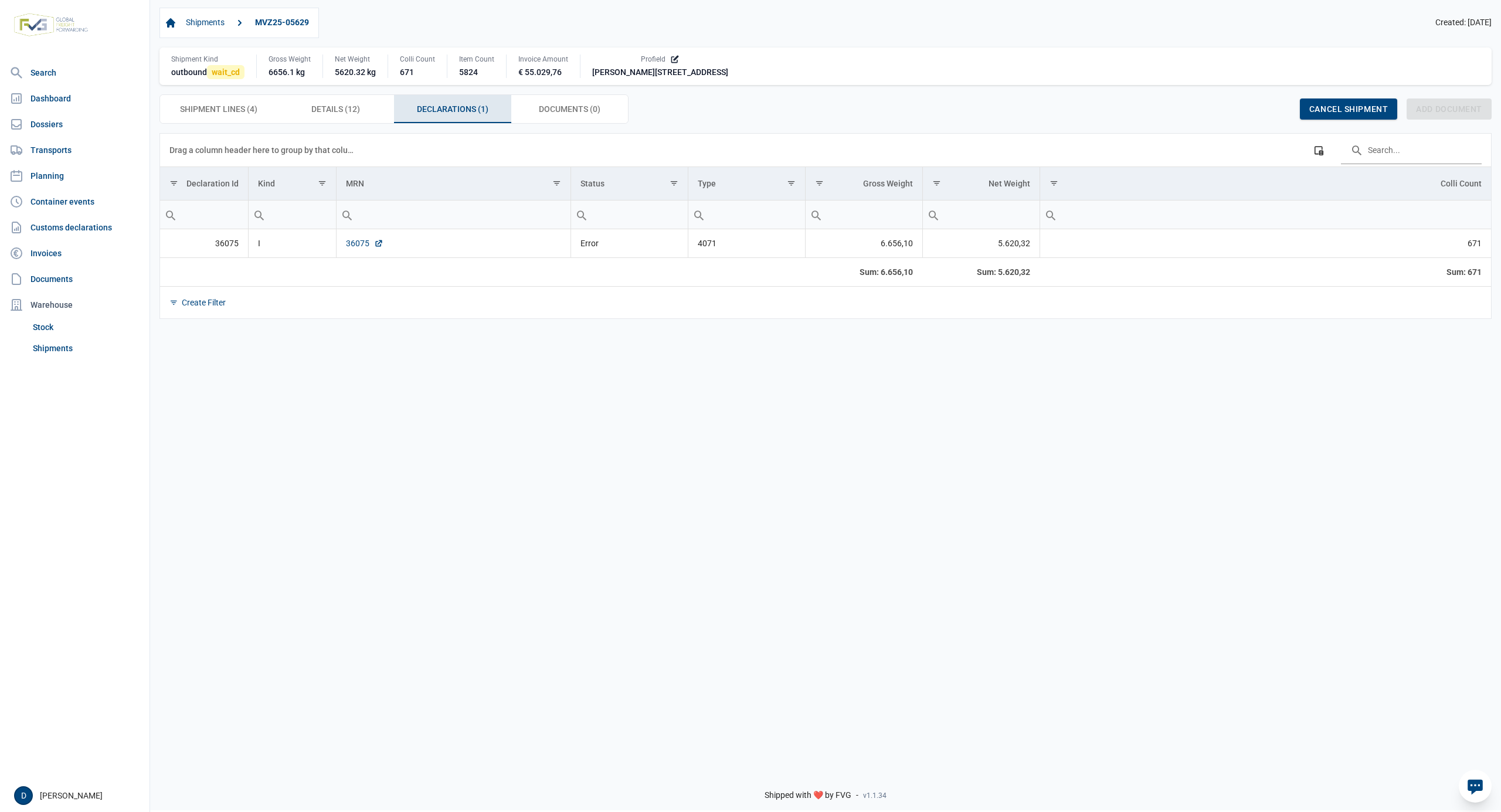
click at [348, 242] on link "36075" at bounding box center [364, 243] width 38 height 11
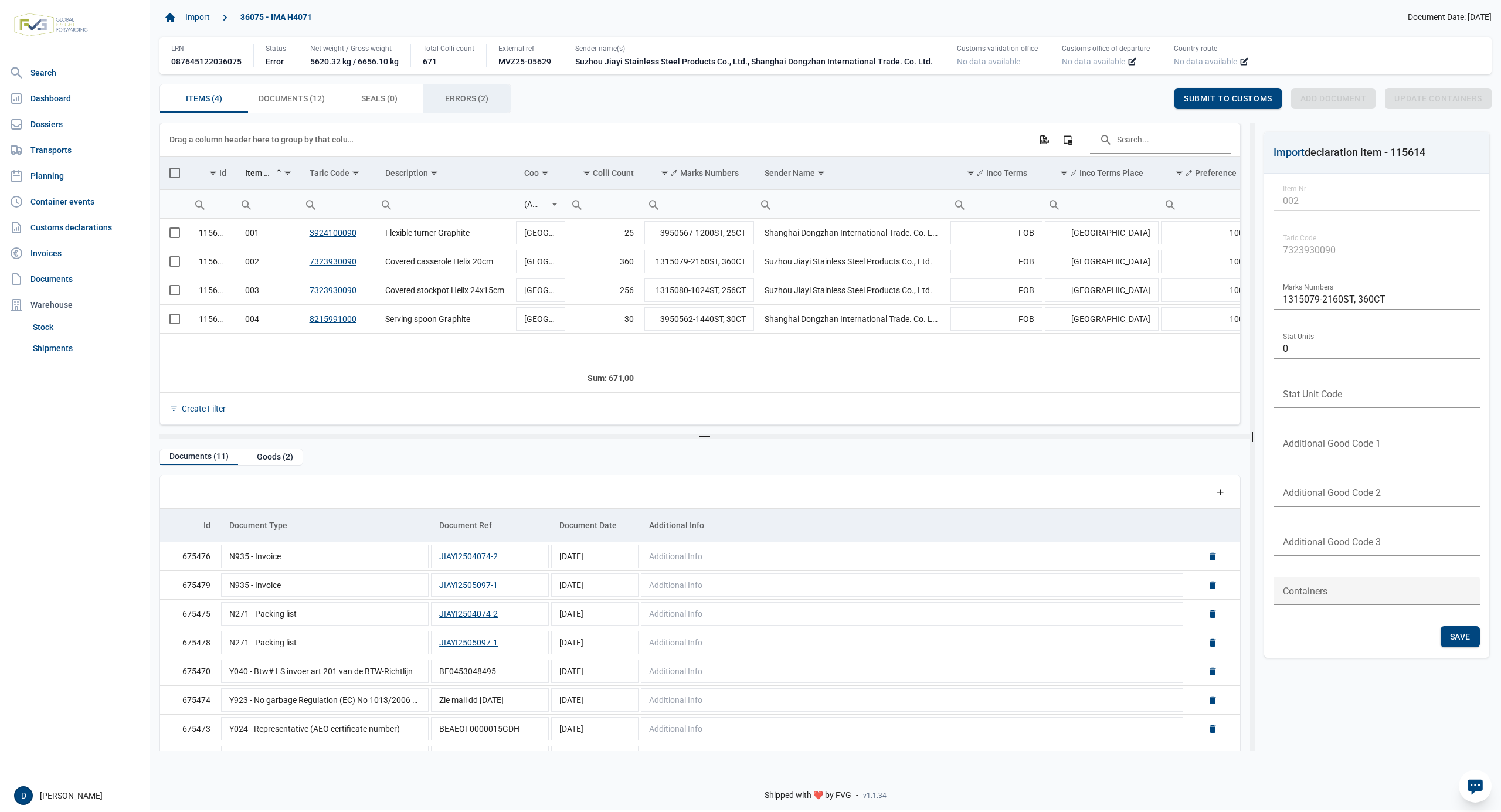
click at [449, 95] on span "Errors (2) Errors (2)" at bounding box center [467, 98] width 43 height 14
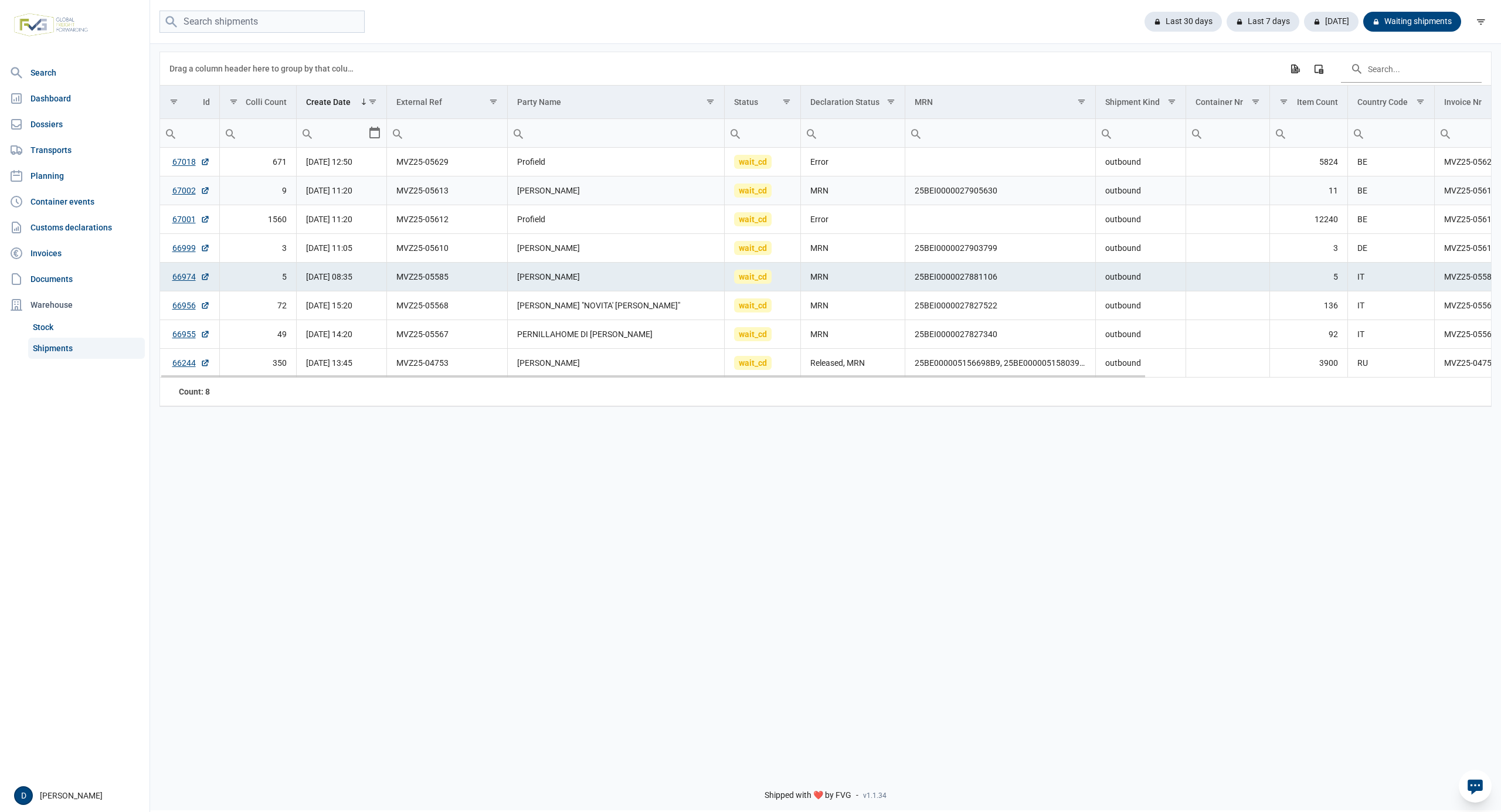
click at [939, 192] on td "25BEI0000027905630" at bounding box center [1000, 191] width 191 height 29
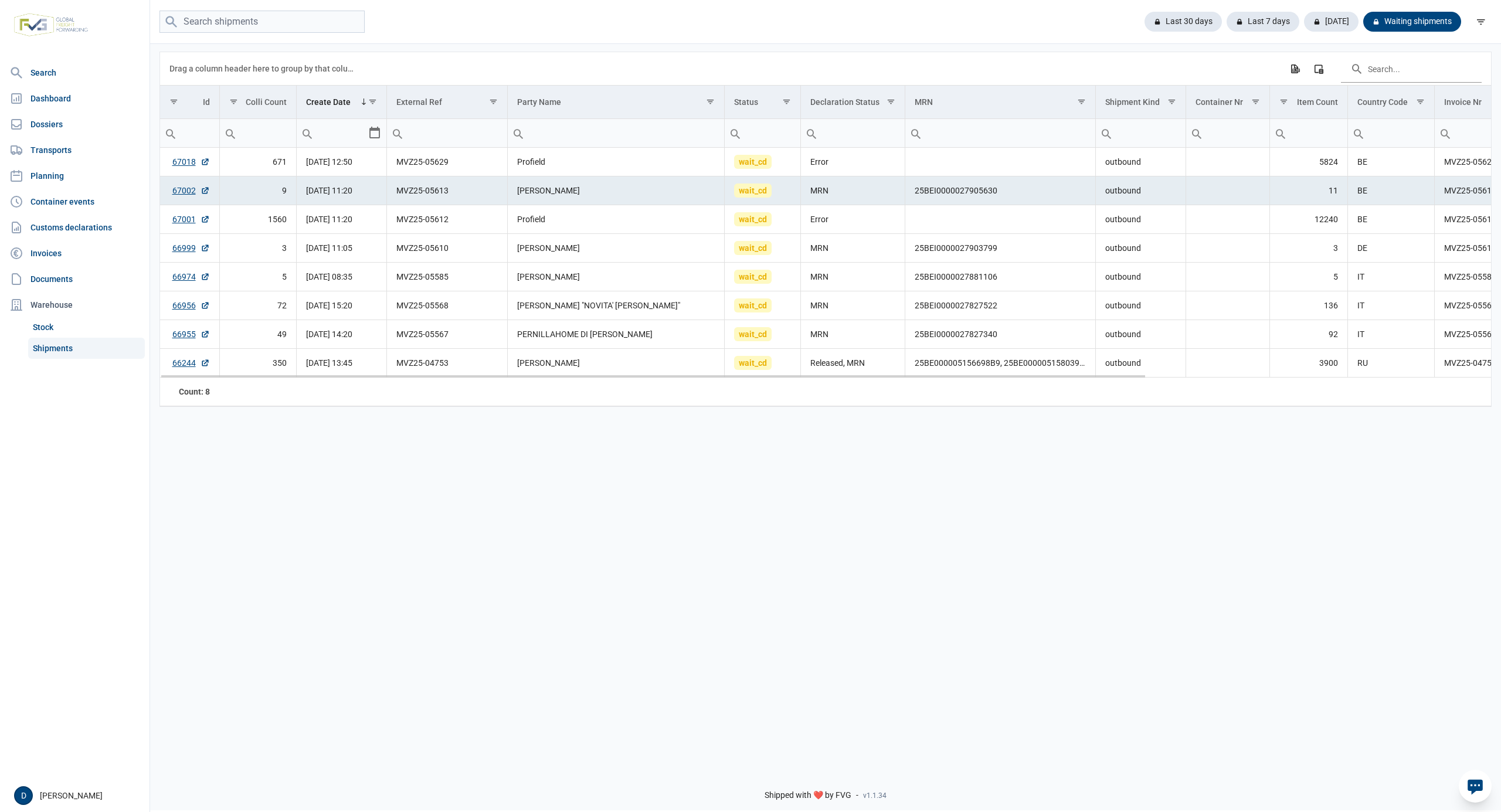
click at [925, 189] on td "25BEI0000027905630" at bounding box center [1000, 191] width 191 height 29
click at [175, 193] on link "67002" at bounding box center [192, 191] width 38 height 11
copy td "25BEI0000027905630"
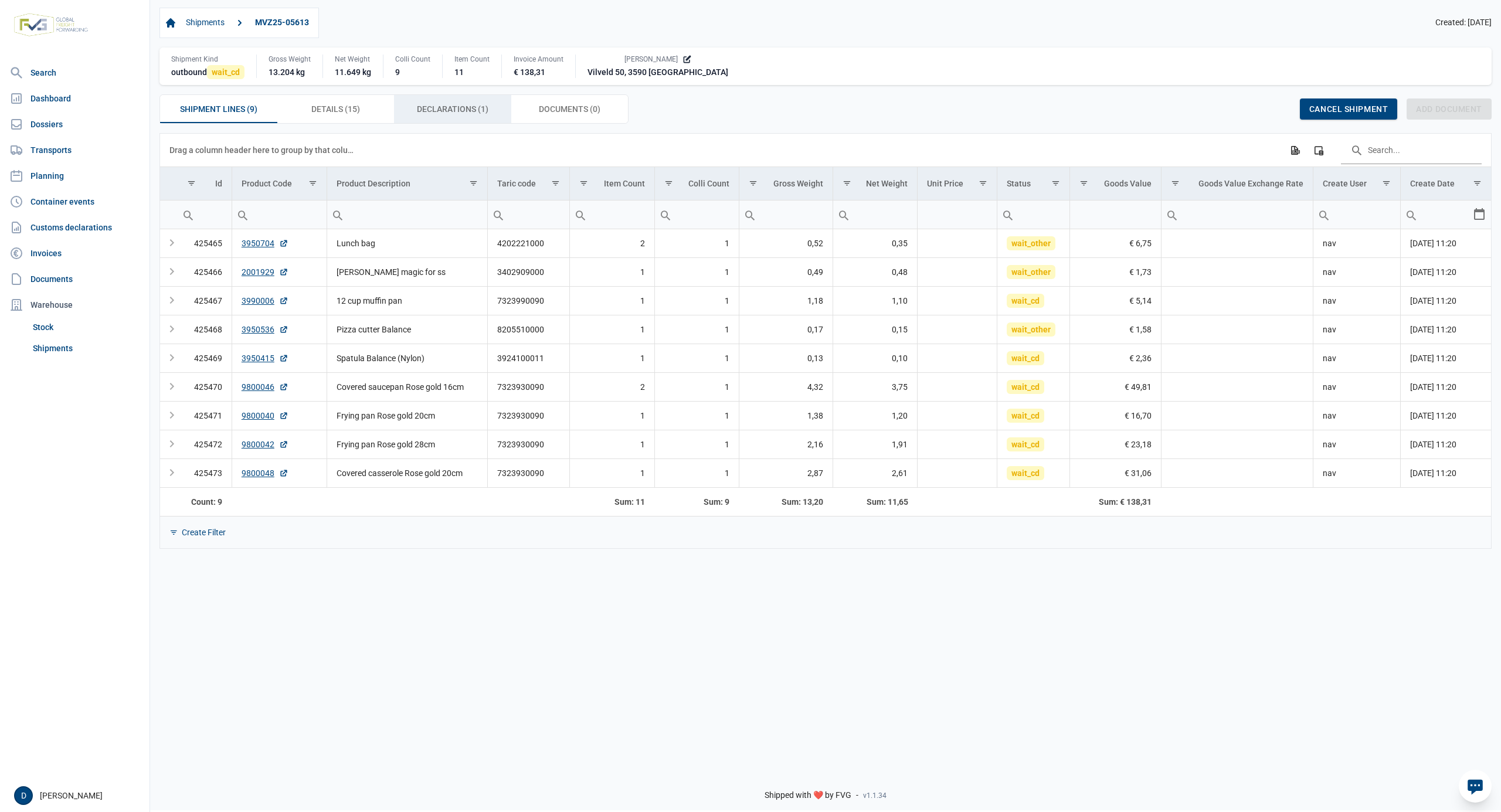
click at [457, 112] on span "Declarations (1) Declarations (1)" at bounding box center [453, 109] width 71 height 14
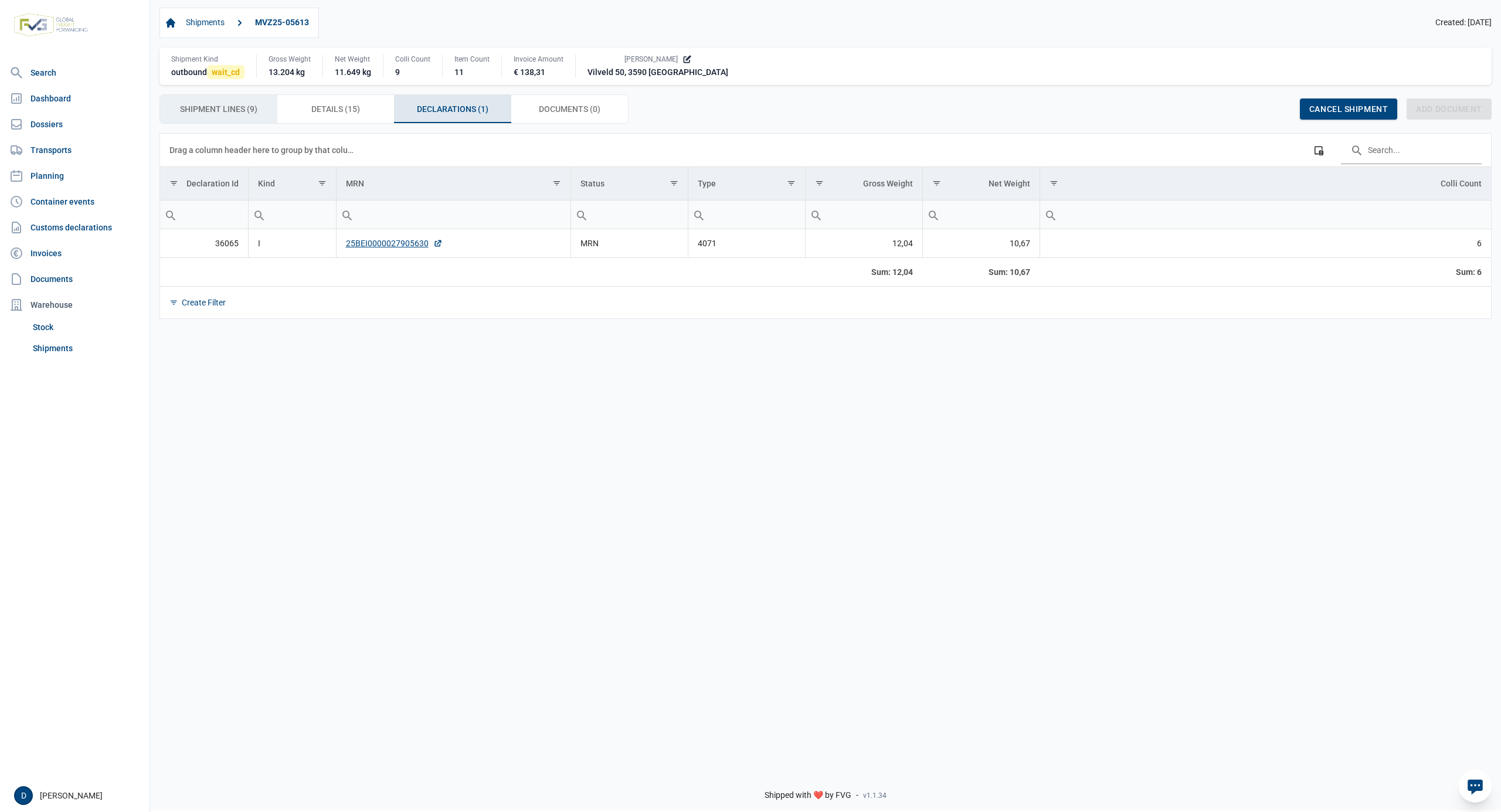
click at [210, 112] on span "Shipment Lines (9) Shipment Lines (9)" at bounding box center [219, 109] width 77 height 14
